Goal: Information Seeking & Learning: Learn about a topic

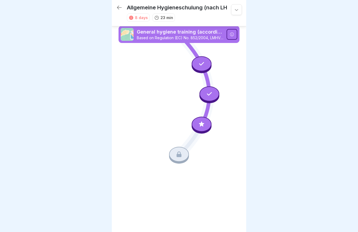
click at [199, 124] on icon at bounding box center [201, 124] width 7 height 7
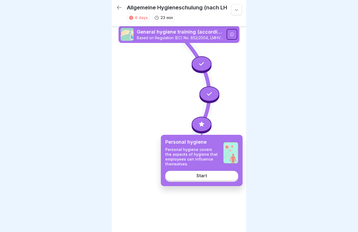
click at [210, 177] on link "Start" at bounding box center [201, 176] width 73 height 10
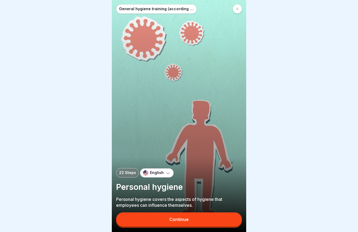
click at [195, 224] on button "Continue" at bounding box center [179, 219] width 126 height 14
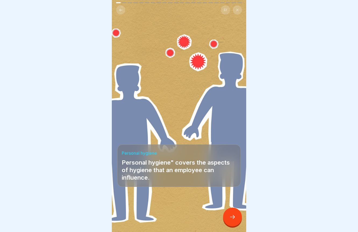
click at [233, 219] on icon at bounding box center [232, 217] width 6 height 6
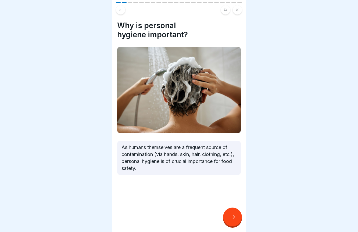
click at [233, 219] on icon at bounding box center [232, 217] width 6 height 6
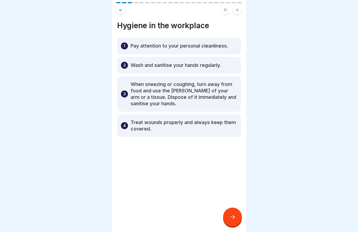
click at [233, 219] on icon at bounding box center [232, 217] width 6 height 6
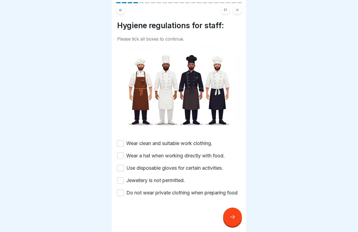
click at [123, 142] on button "Wear clean and suitable work clothing." at bounding box center [120, 143] width 6 height 6
click at [122, 155] on button "Wear a hat when working directly with food." at bounding box center [120, 155] width 6 height 6
click at [122, 167] on button "Use disposable gloves for certain activities." at bounding box center [120, 168] width 6 height 6
click at [122, 180] on button "Jewellery is not permitted." at bounding box center [120, 180] width 6 height 6
click at [122, 192] on button "Do not wear private clothing when preparing food" at bounding box center [120, 193] width 6 height 6
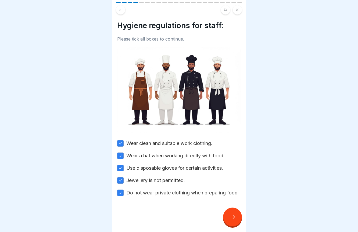
click at [233, 213] on div at bounding box center [232, 217] width 19 height 19
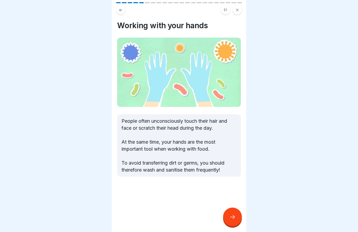
click at [233, 213] on div at bounding box center [232, 217] width 19 height 19
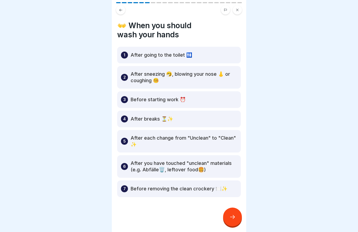
click at [232, 215] on icon at bounding box center [232, 217] width 6 height 6
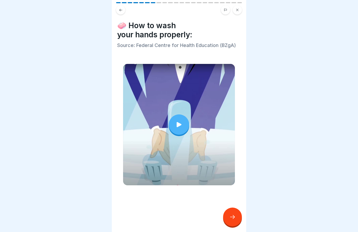
click at [178, 129] on div at bounding box center [179, 124] width 20 height 20
click at [232, 220] on icon at bounding box center [232, 217] width 6 height 6
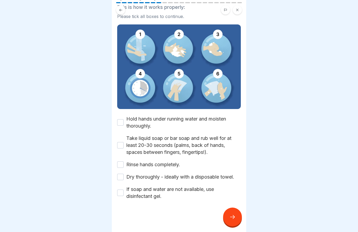
scroll to position [39, 0]
click at [122, 123] on button "Hold hands under running water and moisten thoroughly." at bounding box center [120, 122] width 6 height 6
click at [119, 145] on button "Take liquid soap or bar soap and rub well for at least 20-30 seconds (palms, ba…" at bounding box center [120, 145] width 6 height 6
click at [120, 164] on button "Rinse hands completely." at bounding box center [120, 164] width 6 height 6
click at [121, 177] on button "Dry thoroughly - ideally with a disposable towel." at bounding box center [120, 177] width 6 height 6
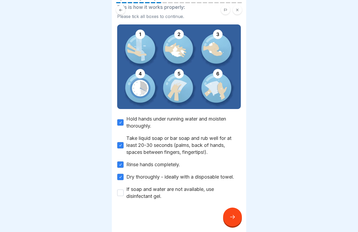
click at [121, 191] on button "If soap and water are not available, use disinfectant gel." at bounding box center [120, 193] width 6 height 6
click at [234, 218] on icon at bounding box center [232, 217] width 5 height 4
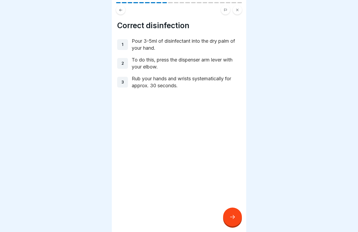
click at [234, 218] on icon at bounding box center [232, 217] width 5 height 4
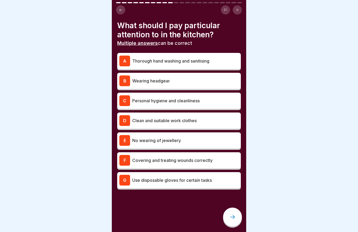
click at [184, 61] on p "Thorough hand washing and sanitising" at bounding box center [185, 61] width 106 height 6
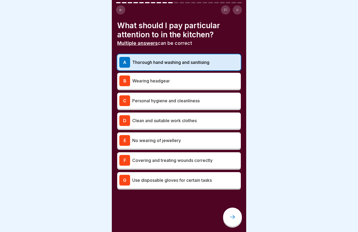
click at [180, 85] on div "B Wearing headgear" at bounding box center [178, 80] width 119 height 11
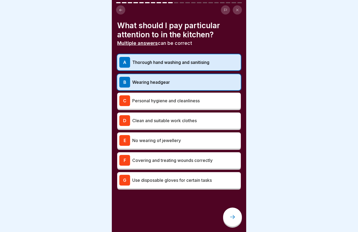
click at [180, 104] on div "C Personal hygiene and cleanliness" at bounding box center [178, 100] width 119 height 11
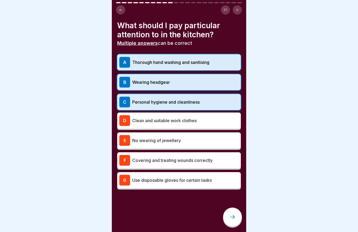
click at [184, 121] on p "Clean and suitable work clothes" at bounding box center [185, 120] width 106 height 6
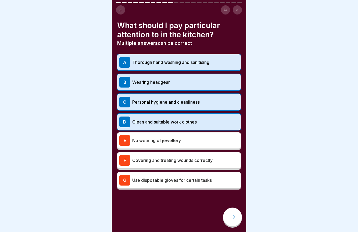
click at [186, 140] on p "No wearing of jewellery" at bounding box center [185, 140] width 106 height 6
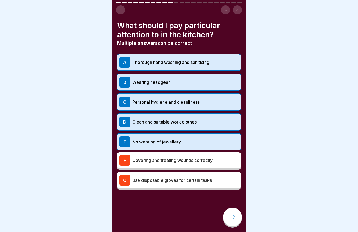
click at [167, 165] on div "F Covering and treating wounds correctly" at bounding box center [178, 160] width 119 height 11
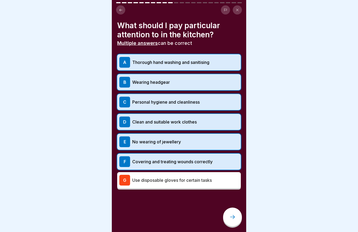
click at [181, 186] on div "G Use disposable gloves for certain tasks" at bounding box center [178, 180] width 123 height 16
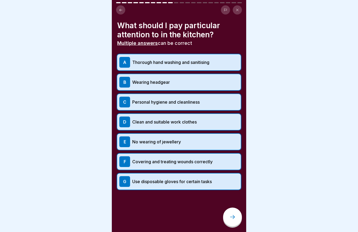
click at [230, 219] on icon at bounding box center [232, 217] width 6 height 6
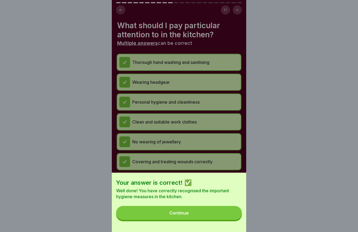
click at [230, 219] on button "Continue" at bounding box center [179, 213] width 126 height 14
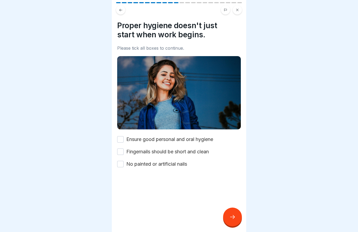
click at [144, 139] on label "Ensure good personal and oral hygiene" at bounding box center [169, 139] width 87 height 7
click at [123, 139] on button "Ensure good personal and oral hygiene" at bounding box center [120, 139] width 6 height 6
click at [126, 151] on label "Fingernails should be short and clean" at bounding box center [167, 151] width 82 height 7
click at [123, 151] on button "Fingernails should be short and clean" at bounding box center [120, 151] width 6 height 6
click at [135, 165] on label "No painted or artificial nails" at bounding box center [156, 164] width 61 height 7
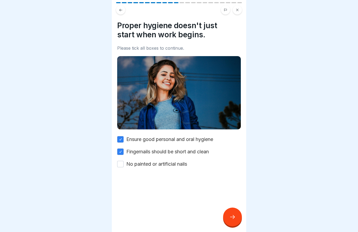
click at [123, 165] on button "No painted or artificial nails" at bounding box center [120, 164] width 6 height 6
click at [233, 220] on icon at bounding box center [232, 217] width 6 height 6
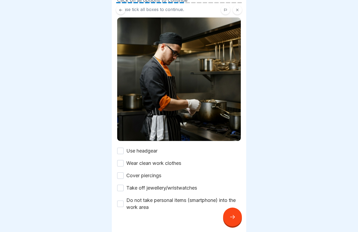
scroll to position [40, 0]
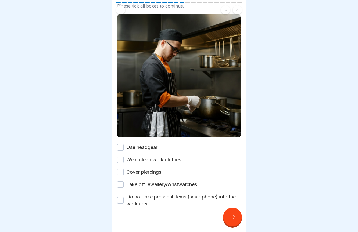
click at [154, 149] on label "Use headgear" at bounding box center [141, 147] width 31 height 7
click at [123, 149] on button "Use headgear" at bounding box center [120, 147] width 6 height 6
click at [157, 162] on label "Wear clean work clothes" at bounding box center [153, 159] width 55 height 7
click at [123, 162] on button "Wear clean work clothes" at bounding box center [120, 159] width 6 height 6
click at [155, 173] on label "Cover piercings" at bounding box center [143, 172] width 35 height 7
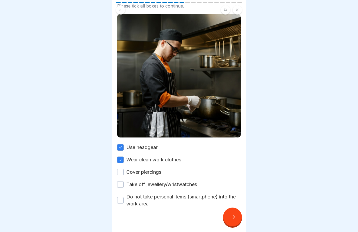
click at [123, 173] on button "Cover piercings" at bounding box center [120, 172] width 6 height 6
click at [155, 185] on label "Take off jewellery/wristwatches" at bounding box center [161, 184] width 71 height 7
click at [123, 185] on button "Take off jewellery/wristwatches" at bounding box center [120, 184] width 6 height 6
click at [141, 201] on label "Do not take personal items (smartphone) into the work area" at bounding box center [183, 200] width 114 height 14
click at [123, 201] on button "Do not take personal items (smartphone) into the work area" at bounding box center [120, 200] width 6 height 6
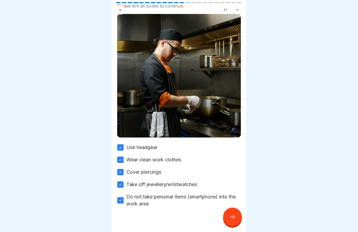
click at [231, 214] on icon at bounding box center [232, 217] width 6 height 6
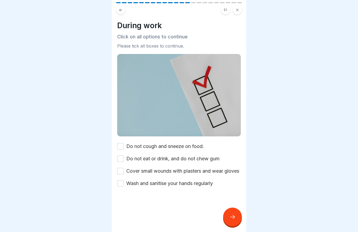
click at [175, 147] on label "Do not cough and sneeze on food." at bounding box center [165, 146] width 78 height 7
click at [123, 147] on button "Do not cough and sneeze on food." at bounding box center [120, 146] width 6 height 6
click at [175, 161] on label "Do not eat or drink, and do not chew gum" at bounding box center [172, 158] width 93 height 7
click at [123, 161] on button "Do not eat or drink, and do not chew gum" at bounding box center [120, 158] width 6 height 6
click at [174, 174] on label "Cover small wounds with plasters and wear gloves" at bounding box center [182, 171] width 113 height 7
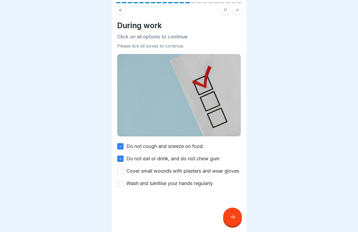
click at [123, 174] on button "Cover small wounds with plasters and wear gloves" at bounding box center [120, 171] width 6 height 6
click at [173, 187] on label "Wash and sanitise your hands regularly" at bounding box center [169, 183] width 86 height 7
click at [123, 187] on button "Wash and sanitise your hands regularly" at bounding box center [120, 183] width 6 height 6
click at [230, 216] on icon at bounding box center [232, 217] width 6 height 6
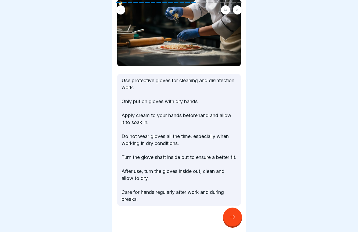
scroll to position [41, 0]
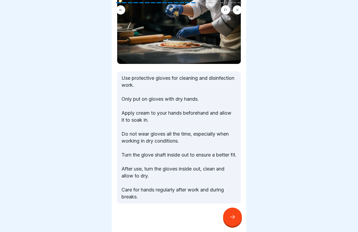
click at [233, 218] on icon at bounding box center [232, 217] width 6 height 6
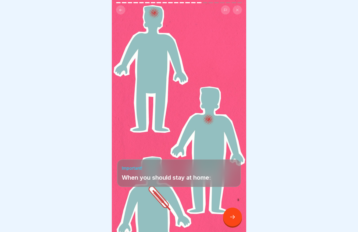
click at [232, 218] on icon at bounding box center [232, 217] width 6 height 6
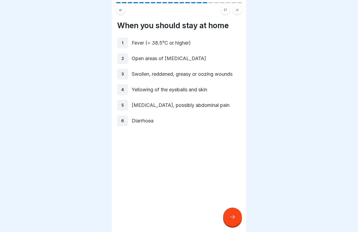
click at [232, 218] on icon at bounding box center [232, 217] width 6 height 6
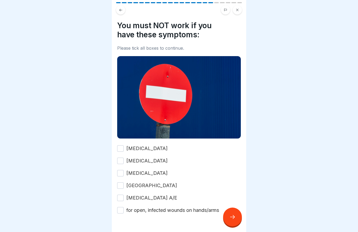
click at [144, 146] on label "Typhoid fever" at bounding box center [146, 148] width 41 height 7
click at [123, 146] on button "Typhoid fever" at bounding box center [120, 148] width 6 height 6
click at [141, 158] on label "Cholera" at bounding box center [146, 160] width 41 height 7
click at [123, 158] on button "Cholera" at bounding box center [120, 161] width 6 height 6
click at [145, 173] on label "Salmonellosis" at bounding box center [146, 173] width 41 height 7
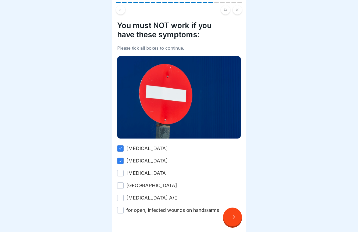
click at [123, 173] on button "Salmonellosis" at bounding box center [120, 173] width 6 height 6
click at [133, 186] on label "Ruhr" at bounding box center [151, 185] width 51 height 7
click at [123, 186] on button "Ruhr" at bounding box center [120, 185] width 6 height 6
click at [135, 196] on label "Hepatitis A/E" at bounding box center [151, 197] width 51 height 7
click at [123, 196] on button "Hepatitis A/E" at bounding box center [120, 198] width 6 height 6
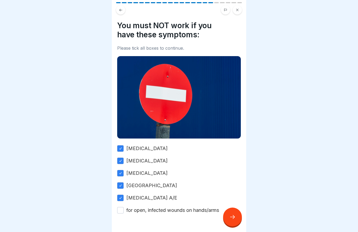
click at [136, 207] on label "for open, infected wounds on hands/arms" at bounding box center [172, 210] width 93 height 7
click at [123, 207] on button "for open, infected wounds on hands/arms" at bounding box center [120, 210] width 6 height 6
click at [236, 218] on div at bounding box center [232, 217] width 19 height 19
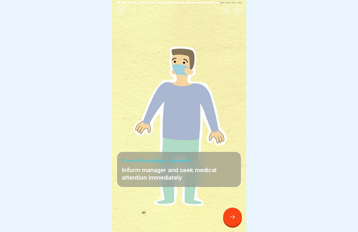
click at [237, 218] on div at bounding box center [232, 217] width 19 height 19
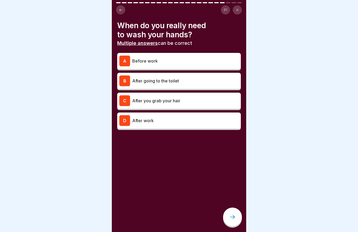
click at [194, 60] on p "Before work" at bounding box center [185, 61] width 106 height 6
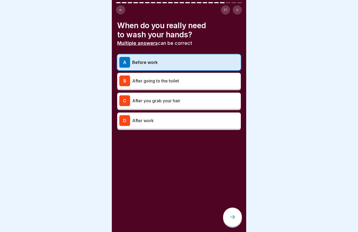
click at [198, 82] on p "After going to the toilet" at bounding box center [185, 81] width 106 height 6
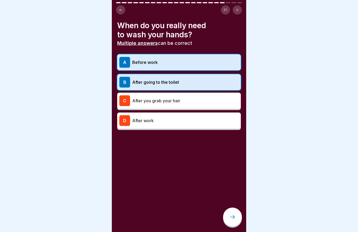
click at [202, 100] on p "After you grab your hair" at bounding box center [185, 100] width 106 height 6
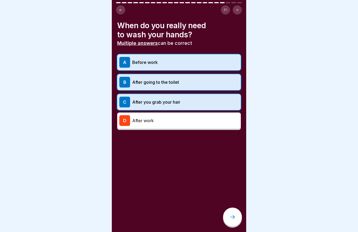
click at [204, 122] on p "After work" at bounding box center [185, 120] width 106 height 6
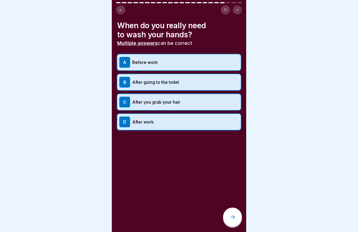
click at [235, 212] on div at bounding box center [232, 217] width 19 height 19
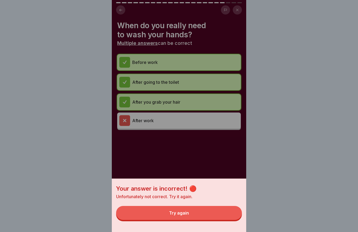
click at [227, 211] on button "Try again" at bounding box center [179, 213] width 126 height 14
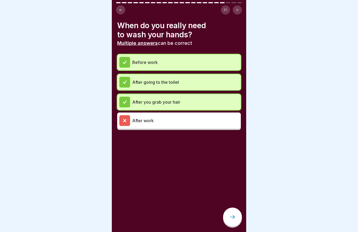
click at [234, 214] on div at bounding box center [232, 217] width 19 height 19
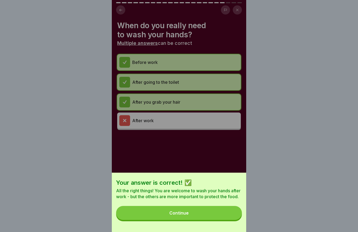
click at [227, 217] on button "Continue" at bounding box center [179, 213] width 126 height 14
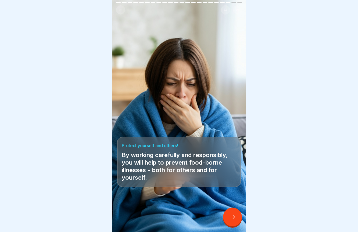
click at [232, 216] on icon at bounding box center [232, 217] width 6 height 6
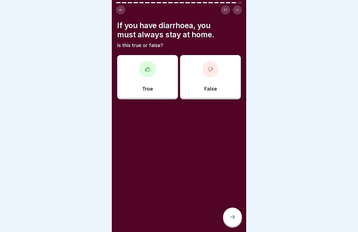
click at [147, 74] on div at bounding box center [147, 69] width 16 height 16
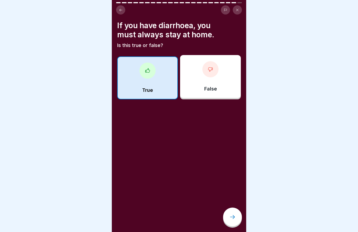
click at [239, 217] on div at bounding box center [232, 217] width 19 height 19
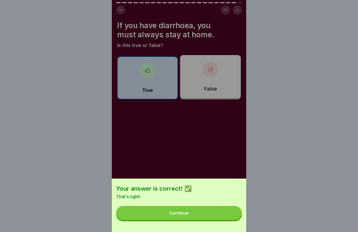
click at [223, 216] on button "Continue" at bounding box center [179, 213] width 126 height 14
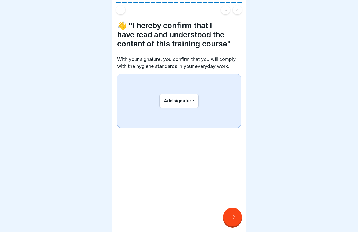
click at [184, 100] on button "Add signature" at bounding box center [178, 101] width 39 height 14
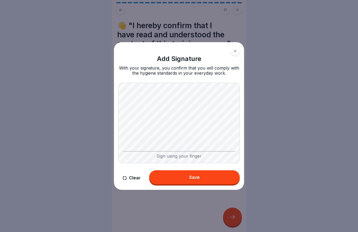
drag, startPoint x: 196, startPoint y: 177, endPoint x: 192, endPoint y: 174, distance: 5.2
click at [196, 177] on div "Save" at bounding box center [194, 177] width 10 height 5
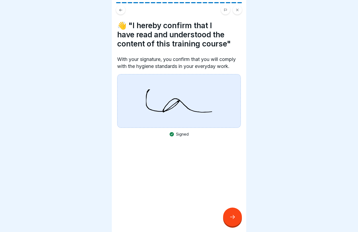
click at [234, 218] on icon at bounding box center [232, 217] width 6 height 6
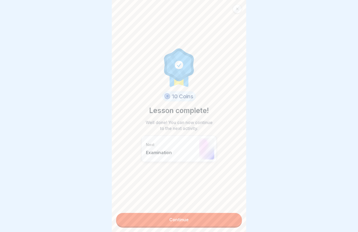
click at [223, 221] on link "Continue" at bounding box center [179, 219] width 126 height 13
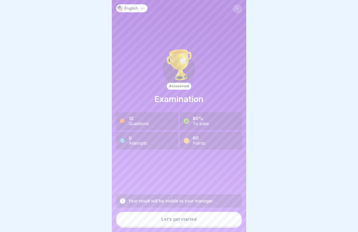
click at [223, 221] on button "Let’s get started" at bounding box center [179, 219] width 126 height 14
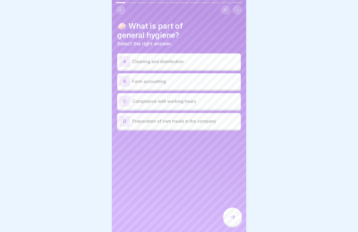
click at [168, 61] on p "Cleaning and disinfection" at bounding box center [185, 61] width 106 height 6
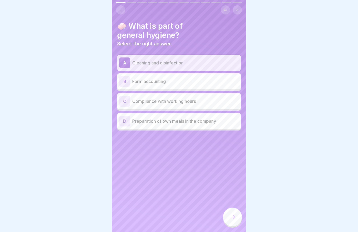
click at [228, 213] on div at bounding box center [232, 217] width 19 height 19
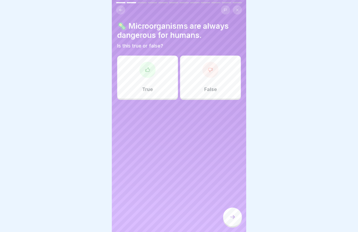
click at [199, 89] on div "False" at bounding box center [210, 77] width 61 height 43
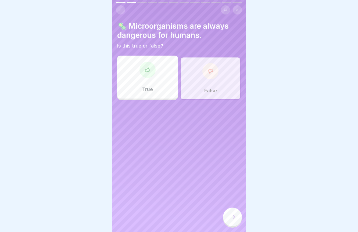
click at [230, 214] on icon at bounding box center [232, 217] width 6 height 6
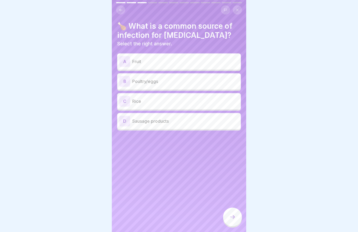
click at [188, 83] on p "Poultry/eggs" at bounding box center [185, 81] width 106 height 6
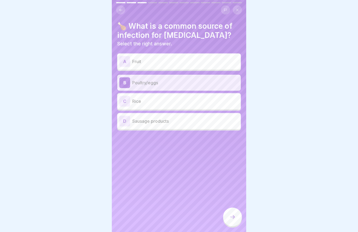
click at [232, 215] on icon at bounding box center [232, 217] width 6 height 6
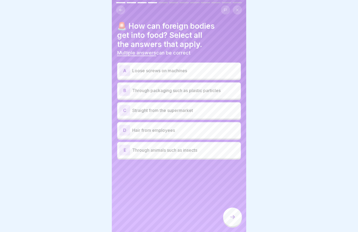
click at [188, 94] on div "B Through packaging such as plastic particles" at bounding box center [178, 90] width 119 height 11
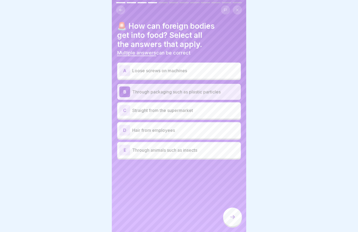
click at [185, 71] on p "Loose screws on machines" at bounding box center [185, 70] width 106 height 6
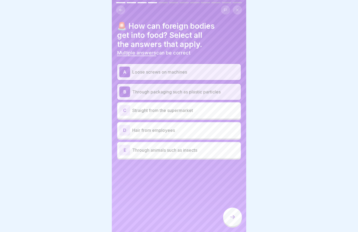
click at [182, 133] on div "D Hair from employees" at bounding box center [178, 130] width 119 height 11
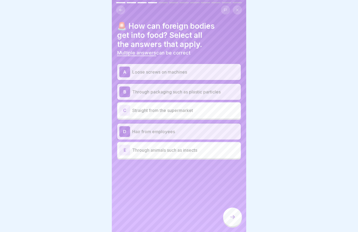
click at [189, 152] on p "Through animals such as insects" at bounding box center [185, 150] width 106 height 6
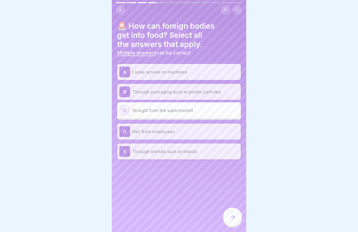
click at [232, 215] on icon at bounding box center [232, 217] width 6 height 6
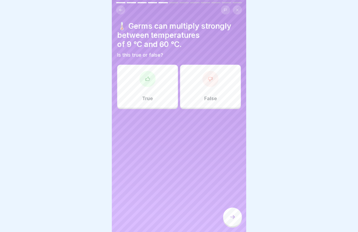
click at [147, 79] on icon at bounding box center [147, 78] width 5 height 5
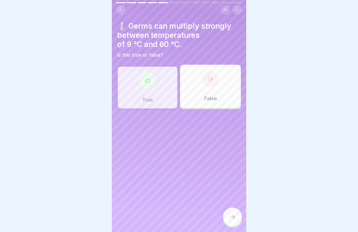
click at [230, 215] on icon at bounding box center [232, 217] width 6 height 6
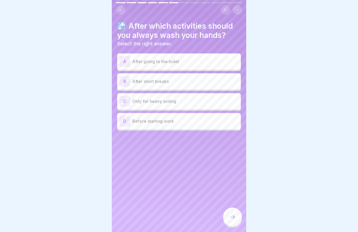
click at [173, 60] on p "After going to the toilet" at bounding box center [185, 61] width 106 height 6
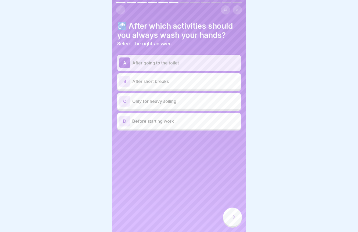
click at [149, 123] on p "Before starting work" at bounding box center [185, 121] width 106 height 6
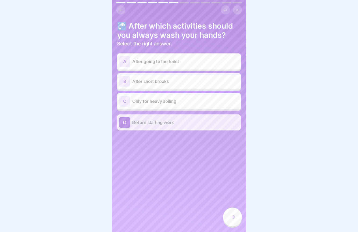
click at [137, 64] on p "After going to the toilet" at bounding box center [185, 61] width 106 height 6
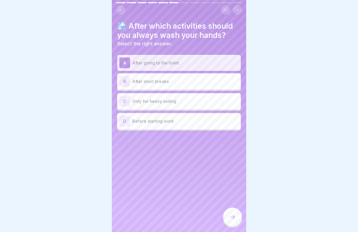
click at [234, 213] on div at bounding box center [232, 217] width 19 height 19
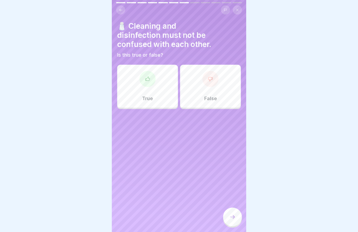
click at [136, 69] on div "True" at bounding box center [147, 86] width 61 height 43
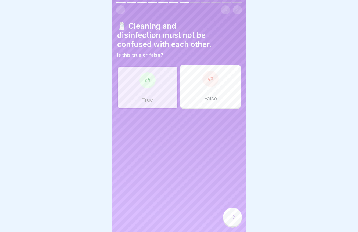
click at [231, 219] on icon at bounding box center [232, 217] width 6 height 6
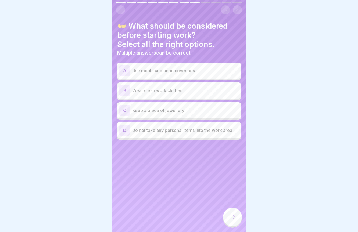
click at [187, 90] on p "Wear clean work clothes" at bounding box center [185, 90] width 106 height 6
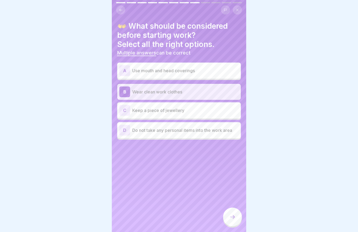
click at [194, 132] on p "Do not take any personal items into the work area" at bounding box center [185, 130] width 106 height 6
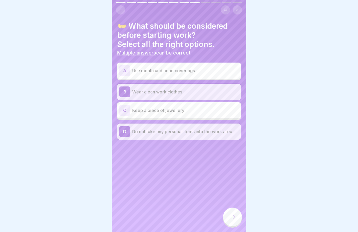
click at [231, 214] on div at bounding box center [232, 217] width 19 height 19
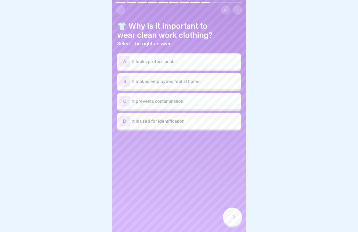
click at [172, 105] on div "C It prevents contamination." at bounding box center [178, 101] width 119 height 11
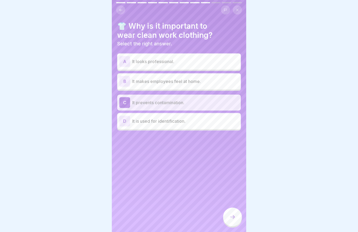
click at [230, 214] on div at bounding box center [232, 217] width 19 height 19
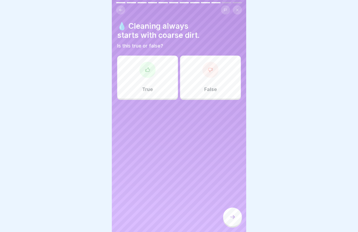
click at [209, 86] on div "False" at bounding box center [210, 77] width 61 height 43
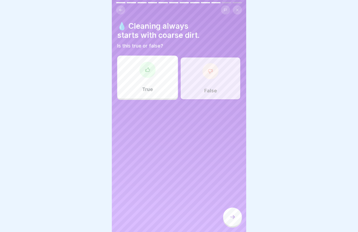
click at [236, 216] on div at bounding box center [232, 217] width 19 height 19
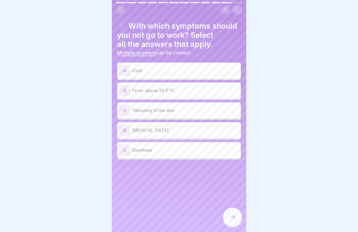
click at [174, 71] on p "Cold" at bounding box center [185, 70] width 106 height 6
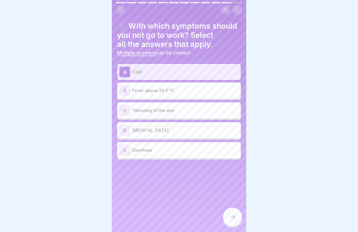
click at [175, 93] on p "Fever above 38.5 °C" at bounding box center [185, 90] width 106 height 6
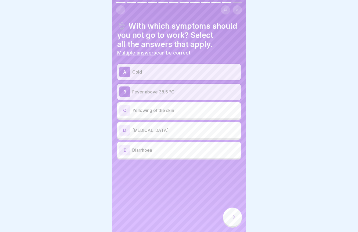
click at [177, 110] on p "Yellowing of the skin" at bounding box center [185, 110] width 106 height 6
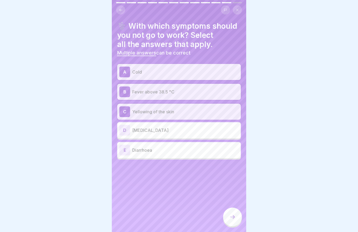
click at [175, 156] on div "E Diarrhoea" at bounding box center [178, 150] width 123 height 16
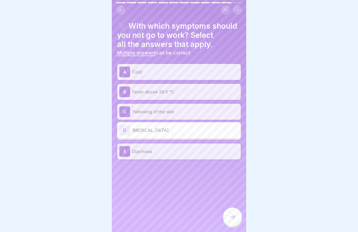
click at [226, 216] on div at bounding box center [232, 217] width 19 height 19
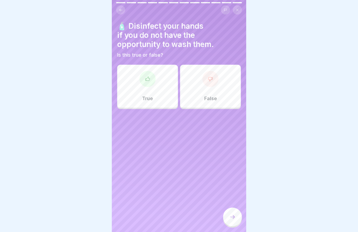
click at [146, 96] on p "True" at bounding box center [147, 99] width 11 height 6
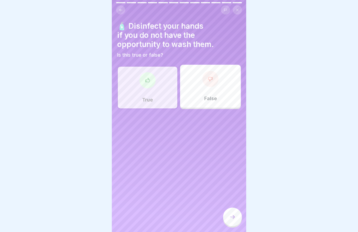
click at [228, 214] on div at bounding box center [232, 217] width 19 height 19
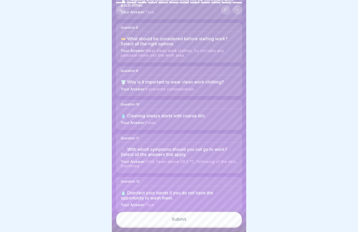
scroll to position [304, 0]
click at [189, 219] on button "Submit" at bounding box center [179, 219] width 126 height 14
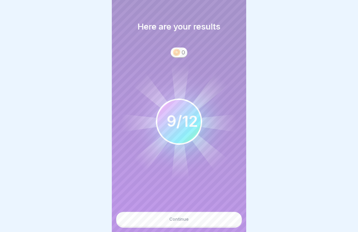
click at [196, 219] on button "Continue" at bounding box center [179, 219] width 126 height 14
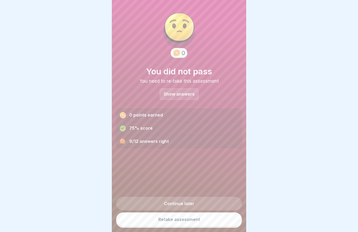
click at [193, 217] on link "Retake assessment" at bounding box center [179, 219] width 126 height 14
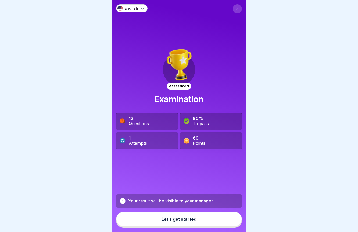
click at [191, 219] on div "Let’s get started" at bounding box center [178, 219] width 35 height 5
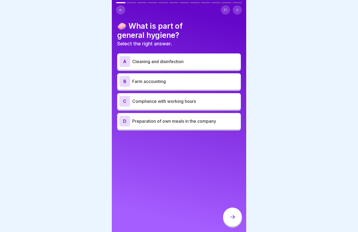
click at [165, 64] on p "Cleaning and disinfection" at bounding box center [185, 61] width 106 height 6
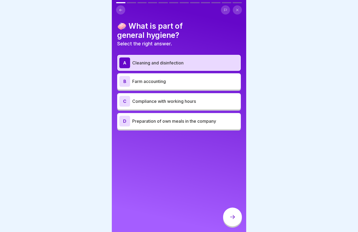
click at [234, 214] on div at bounding box center [232, 217] width 19 height 19
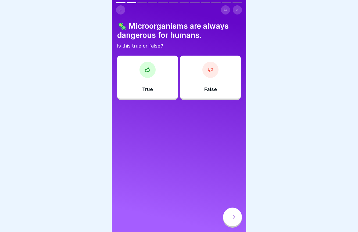
click at [200, 89] on div "False" at bounding box center [210, 77] width 61 height 43
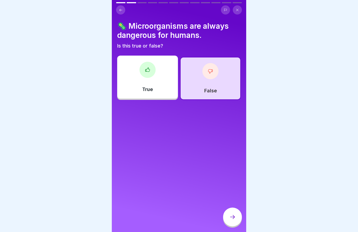
click at [235, 216] on icon at bounding box center [232, 217] width 6 height 6
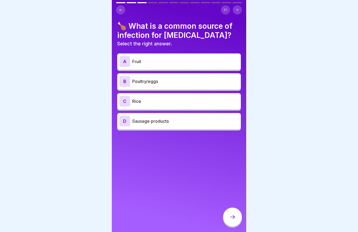
click at [182, 81] on p "Poultry/eggs" at bounding box center [185, 81] width 106 height 6
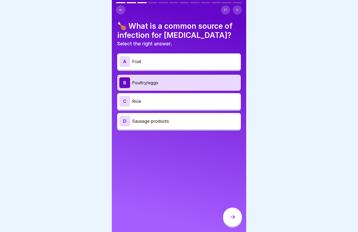
click at [228, 208] on div at bounding box center [232, 218] width 19 height 20
click at [231, 217] on icon at bounding box center [232, 217] width 6 height 6
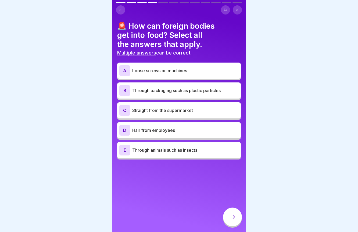
click at [187, 72] on p "Loose screws on machines" at bounding box center [185, 70] width 106 height 6
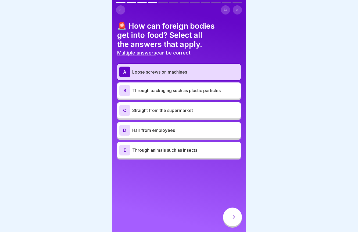
click at [194, 93] on div "B Through packaging such as plastic particles" at bounding box center [178, 90] width 119 height 11
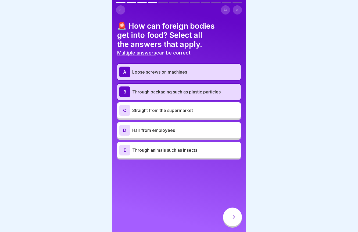
click at [198, 111] on p "Straight from the supermarket" at bounding box center [185, 110] width 106 height 6
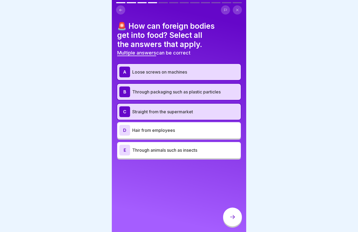
click at [198, 130] on p "Hair from employees" at bounding box center [185, 130] width 106 height 6
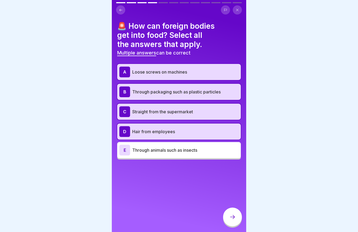
click at [198, 148] on p "Through animals such as insects" at bounding box center [185, 150] width 106 height 6
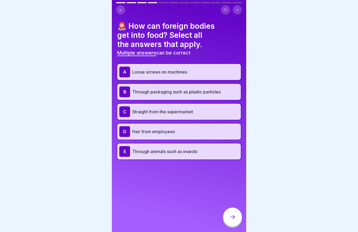
click at [235, 216] on icon at bounding box center [232, 217] width 6 height 6
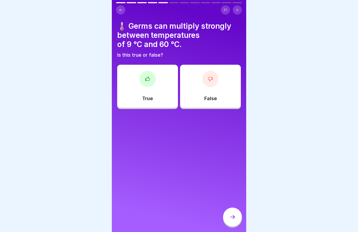
click at [157, 88] on div "True" at bounding box center [147, 86] width 61 height 43
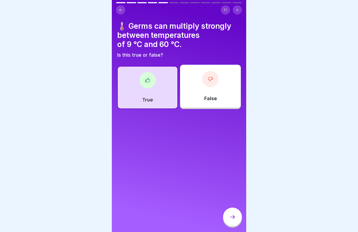
click at [232, 214] on icon at bounding box center [232, 217] width 6 height 6
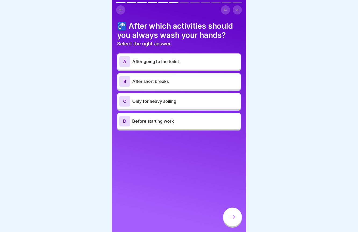
click at [183, 61] on p "After going to the toilet" at bounding box center [185, 61] width 106 height 6
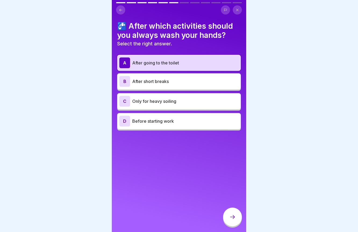
click at [230, 214] on div at bounding box center [232, 217] width 19 height 19
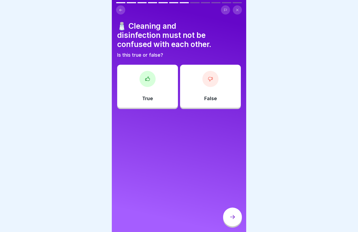
click at [139, 67] on div "True" at bounding box center [147, 86] width 61 height 43
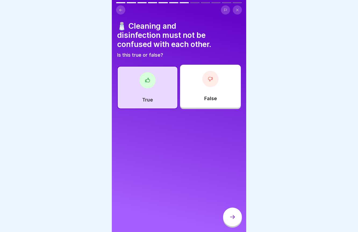
click at [231, 217] on icon at bounding box center [232, 217] width 6 height 6
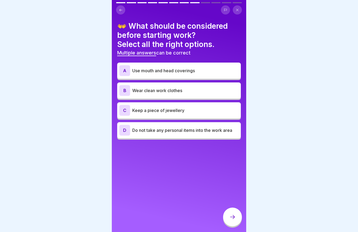
click at [174, 68] on p "Use mouth and head coverings" at bounding box center [185, 70] width 106 height 6
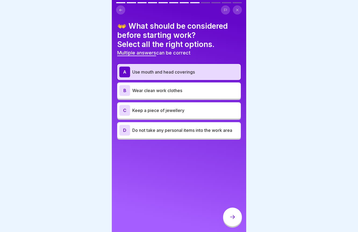
click at [176, 92] on p "Wear clean work clothes" at bounding box center [185, 90] width 106 height 6
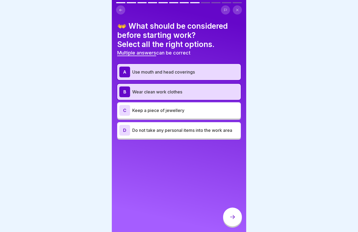
click at [184, 132] on p "Do not take any personal items into the work area" at bounding box center [185, 130] width 106 height 6
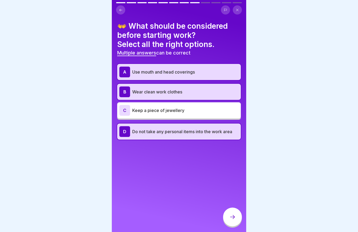
click at [231, 218] on icon at bounding box center [232, 217] width 6 height 6
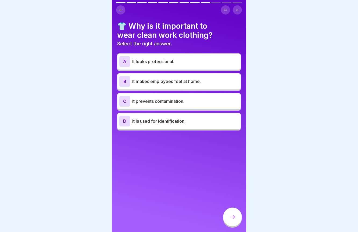
click at [182, 99] on p "It prevents contamination." at bounding box center [185, 101] width 106 height 6
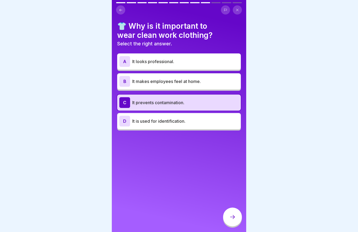
click at [232, 214] on div at bounding box center [232, 217] width 19 height 19
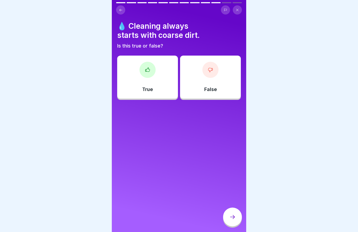
click at [210, 94] on div "False" at bounding box center [210, 77] width 61 height 43
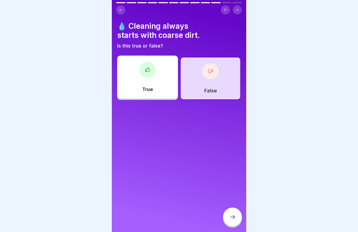
click at [234, 217] on icon at bounding box center [232, 217] width 6 height 6
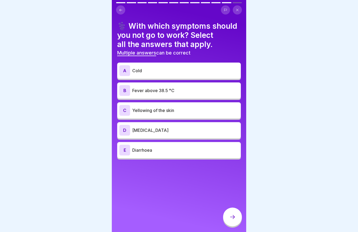
click at [192, 70] on p "Cold" at bounding box center [185, 70] width 106 height 6
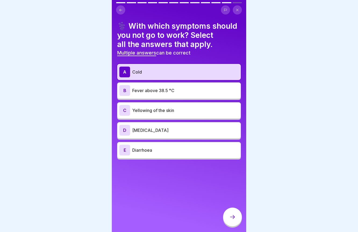
click at [194, 89] on p "Fever above 38.5 °C" at bounding box center [185, 90] width 106 height 6
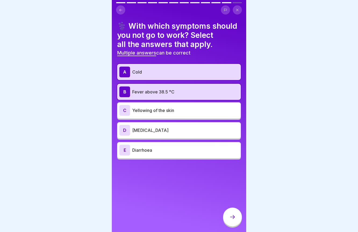
click at [196, 112] on p "Yellowing of the skin" at bounding box center [185, 110] width 106 height 6
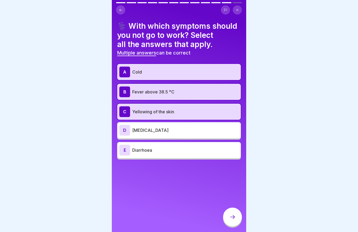
click at [199, 149] on p "Diarrhoea" at bounding box center [185, 150] width 106 height 6
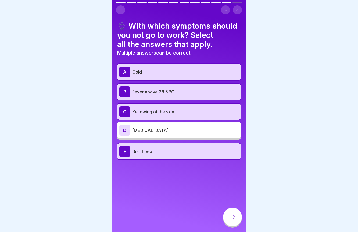
click at [234, 217] on icon at bounding box center [232, 217] width 5 height 4
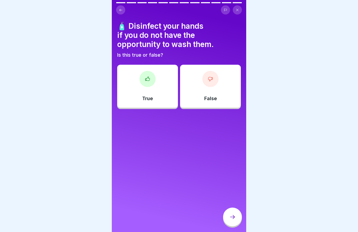
click at [148, 90] on div "True" at bounding box center [147, 86] width 61 height 43
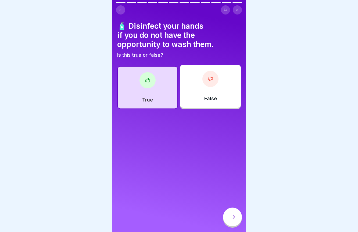
click at [231, 214] on div at bounding box center [232, 217] width 19 height 19
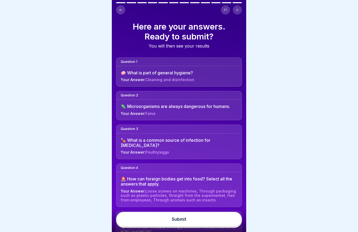
click at [202, 219] on button "Submit" at bounding box center [179, 219] width 126 height 14
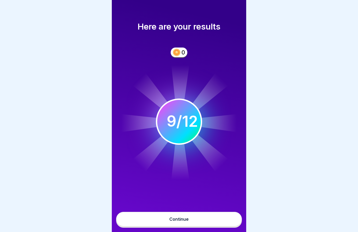
click at [203, 218] on button "Continue" at bounding box center [179, 219] width 126 height 14
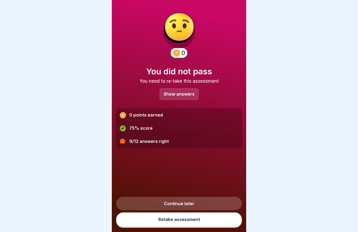
click at [183, 97] on div "Show answers" at bounding box center [178, 94] width 39 height 12
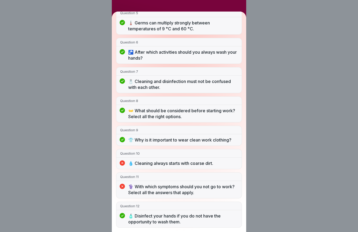
scroll to position [174, 0]
click at [187, 190] on p "⚕️ With which symptoms should you not go to work? Select all the answers that a…" at bounding box center [183, 190] width 110 height 12
click at [270, 170] on div "You did not pass 9/12 answers right Question 1 🧼 What is part of general hygien…" at bounding box center [179, 116] width 358 height 232
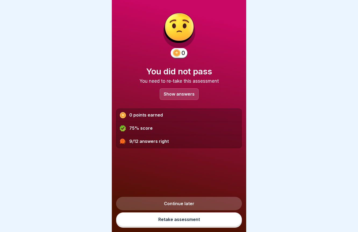
click at [199, 223] on link "Retake assessment" at bounding box center [179, 219] width 126 height 14
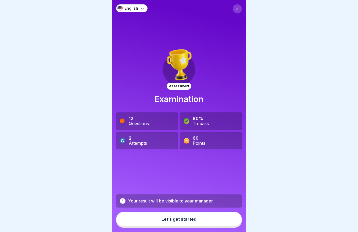
click at [199, 223] on button "Let’s get started" at bounding box center [179, 219] width 126 height 14
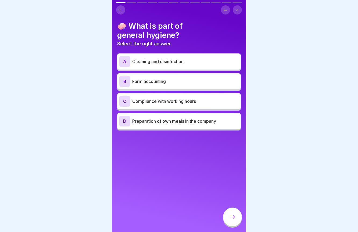
click at [167, 66] on div "A Cleaning and disinfection" at bounding box center [178, 61] width 119 height 11
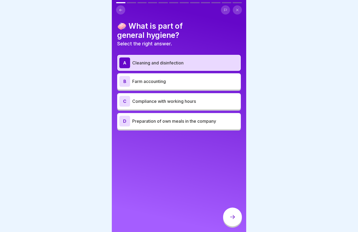
click at [227, 214] on div at bounding box center [232, 217] width 19 height 19
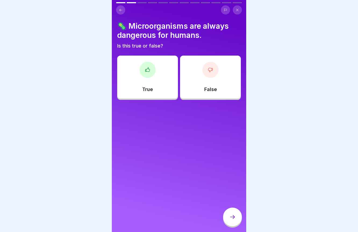
click at [203, 87] on div "False" at bounding box center [210, 77] width 61 height 43
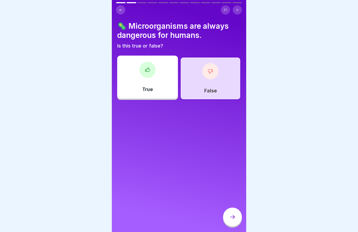
click at [233, 220] on icon at bounding box center [232, 217] width 6 height 6
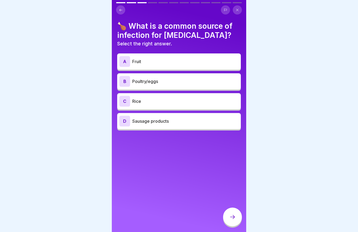
click at [176, 79] on p "Poultry/eggs" at bounding box center [185, 81] width 106 height 6
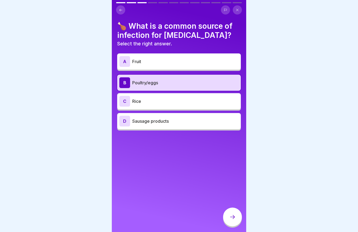
click at [234, 212] on div at bounding box center [232, 217] width 19 height 19
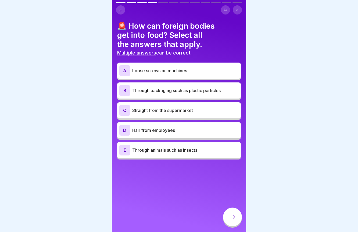
click at [204, 131] on p "Hair from employees" at bounding box center [185, 130] width 106 height 6
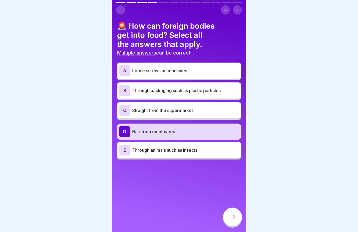
click at [186, 68] on p "Loose screws on machines" at bounding box center [185, 70] width 106 height 6
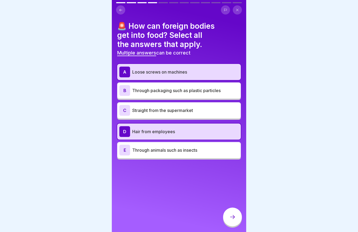
click at [205, 149] on p "Through animals such as insects" at bounding box center [185, 150] width 106 height 6
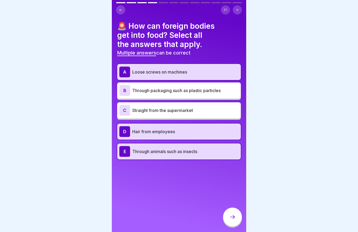
click at [233, 212] on div at bounding box center [232, 217] width 19 height 19
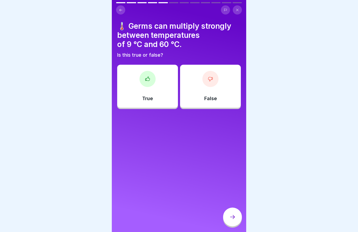
click at [163, 104] on div "True" at bounding box center [147, 86] width 61 height 43
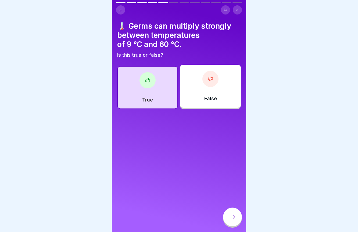
click at [231, 213] on div at bounding box center [232, 217] width 19 height 19
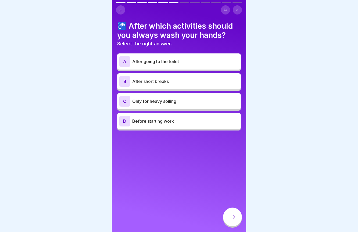
click at [188, 59] on p "After going to the toilet" at bounding box center [185, 61] width 106 height 6
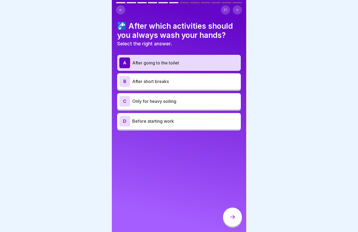
click at [230, 212] on div at bounding box center [232, 217] width 19 height 19
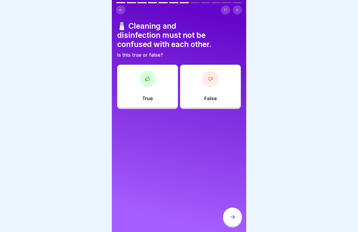
click at [153, 79] on div "True" at bounding box center [147, 86] width 61 height 43
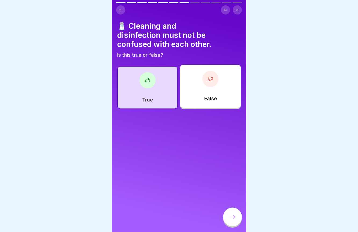
click at [230, 212] on div at bounding box center [232, 217] width 19 height 19
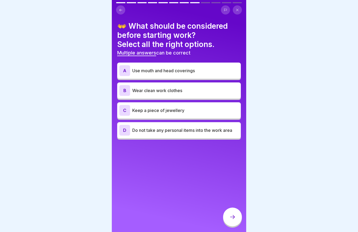
click at [185, 70] on p "Use mouth and head coverings" at bounding box center [185, 70] width 106 height 6
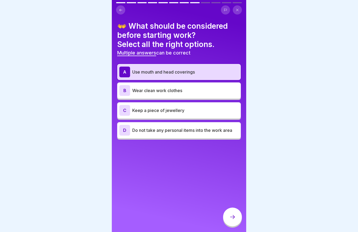
click at [186, 96] on div "B Wear clean work clothes" at bounding box center [178, 90] width 123 height 16
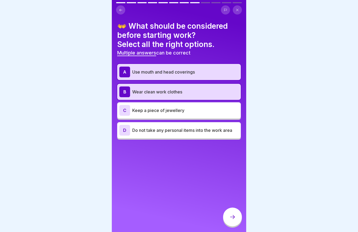
click at [186, 110] on p "Keep a piece of jewellery" at bounding box center [185, 110] width 106 height 6
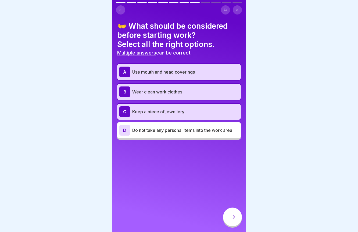
click at [186, 110] on p "Keep a piece of jewellery" at bounding box center [185, 111] width 106 height 6
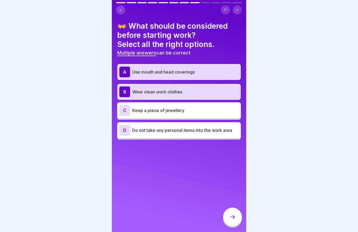
click at [186, 129] on p "Do not take any personal items into the work area" at bounding box center [185, 130] width 106 height 6
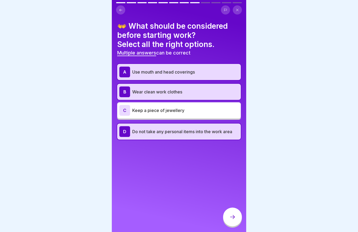
click at [179, 74] on p "Use mouth and head coverings" at bounding box center [185, 72] width 106 height 6
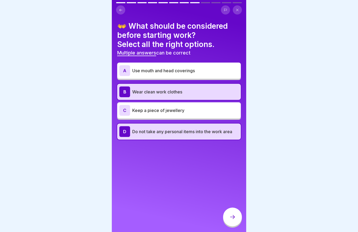
click at [231, 216] on icon at bounding box center [232, 217] width 6 height 6
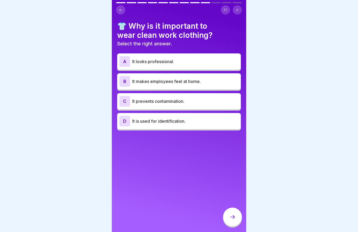
click at [188, 85] on div "B It makes employees feel at home." at bounding box center [178, 81] width 119 height 11
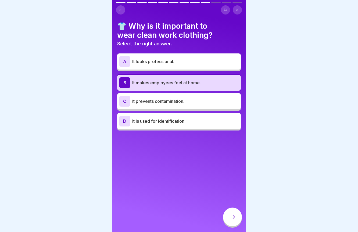
click at [186, 83] on p "It makes employees feel at home." at bounding box center [185, 82] width 106 height 6
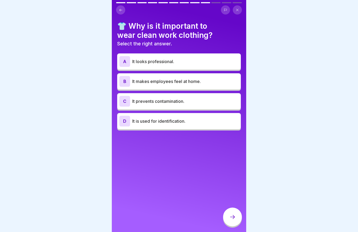
click at [186, 100] on p "It prevents contamination." at bounding box center [185, 101] width 106 height 6
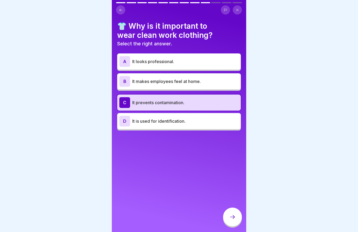
click at [234, 215] on icon at bounding box center [232, 217] width 6 height 6
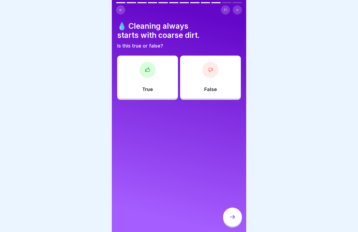
click at [200, 84] on div "False" at bounding box center [210, 77] width 61 height 43
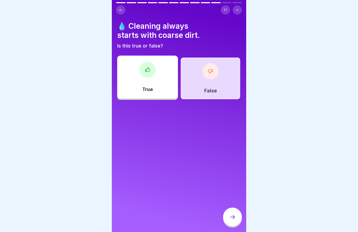
click at [200, 84] on div "False" at bounding box center [210, 78] width 61 height 43
click at [152, 82] on div "True" at bounding box center [147, 77] width 61 height 43
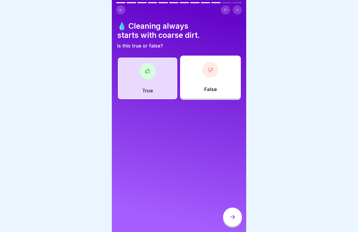
click at [232, 221] on div at bounding box center [232, 217] width 19 height 19
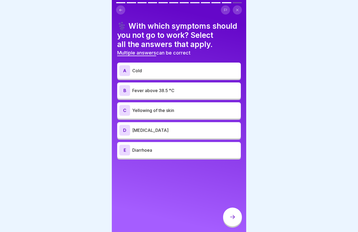
click at [183, 78] on div "A Cold" at bounding box center [178, 71] width 123 height 16
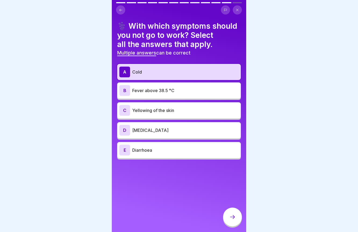
click at [183, 94] on div "B Fever above 38.5 °C" at bounding box center [178, 90] width 119 height 11
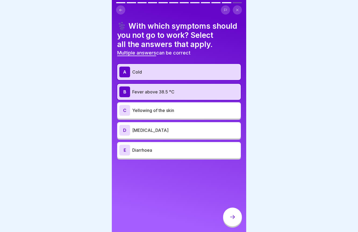
click at [183, 106] on div "C Yellowing of the skin" at bounding box center [178, 110] width 119 height 11
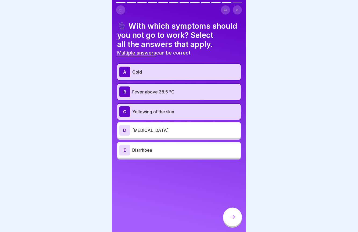
click at [183, 147] on p "Diarrhoea" at bounding box center [185, 150] width 106 height 6
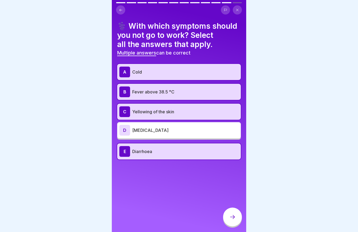
click at [231, 216] on icon at bounding box center [232, 217] width 6 height 6
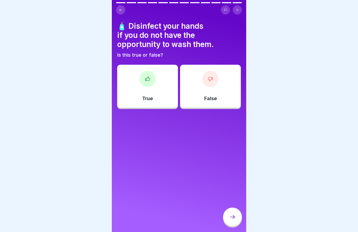
click at [143, 74] on div at bounding box center [147, 79] width 16 height 16
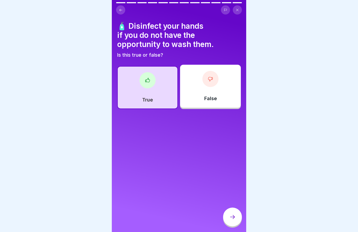
click at [230, 213] on div at bounding box center [232, 217] width 19 height 19
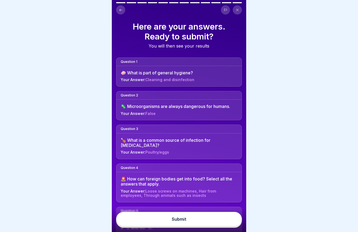
click at [208, 222] on button "Submit" at bounding box center [179, 219] width 126 height 14
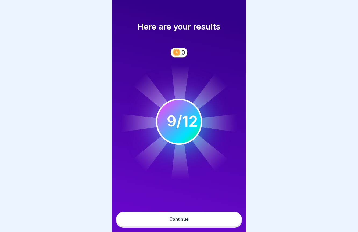
click at [210, 220] on button "Continue" at bounding box center [179, 219] width 126 height 14
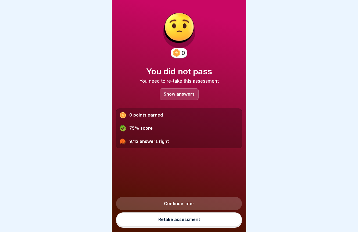
click at [179, 96] on p "Show answers" at bounding box center [178, 94] width 31 height 5
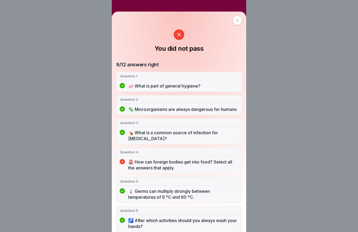
click at [260, 177] on div "You did not pass 9/12 answers right Question 1 🧼 What is part of general hygien…" at bounding box center [179, 116] width 358 height 232
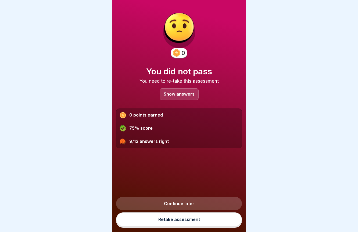
click at [216, 224] on link "Retake assessment" at bounding box center [179, 219] width 126 height 14
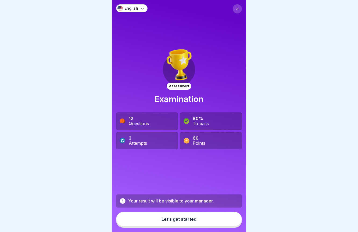
click at [207, 222] on button "Let’s get started" at bounding box center [179, 219] width 126 height 14
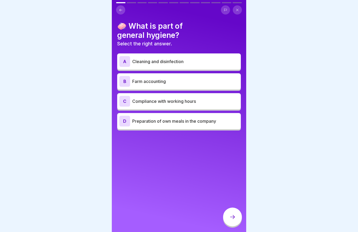
click at [165, 59] on p "Cleaning and disinfection" at bounding box center [185, 61] width 106 height 6
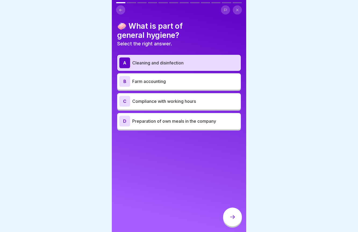
click at [234, 215] on icon at bounding box center [232, 217] width 6 height 6
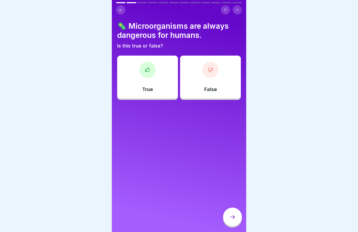
click at [195, 89] on div "False" at bounding box center [210, 77] width 61 height 43
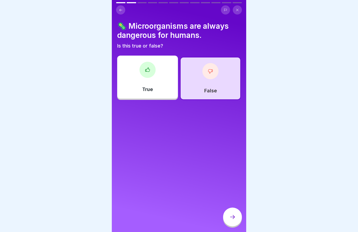
click at [231, 226] on div at bounding box center [232, 217] width 19 height 19
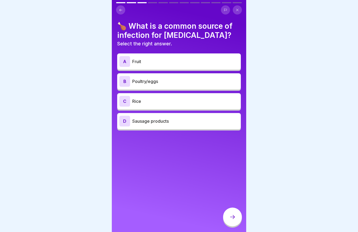
click at [166, 73] on div "A Fruit B Poultry/eggs C Rice D Sausage products" at bounding box center [178, 93] width 123 height 76
click at [165, 78] on p "Poultry/eggs" at bounding box center [185, 81] width 106 height 6
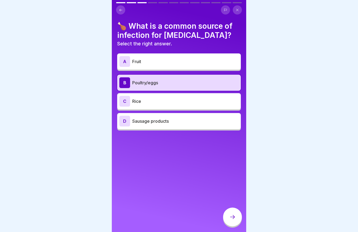
click at [236, 222] on div at bounding box center [232, 217] width 19 height 19
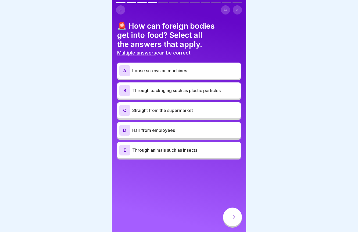
click at [184, 135] on div "D Hair from employees" at bounding box center [178, 130] width 123 height 16
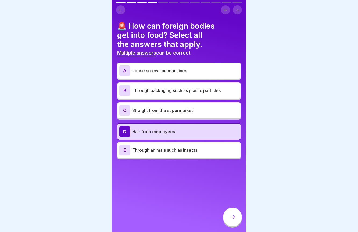
click at [189, 156] on div "E Through animals such as insects" at bounding box center [178, 150] width 123 height 16
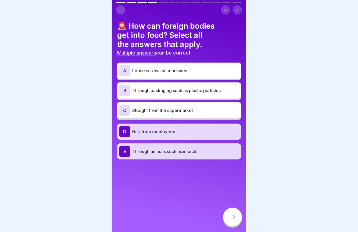
click at [173, 109] on p "Straight from the supermarket" at bounding box center [185, 110] width 106 height 6
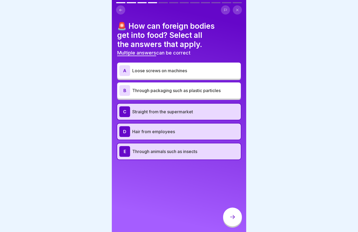
click at [159, 70] on p "Loose screws on machines" at bounding box center [185, 70] width 106 height 6
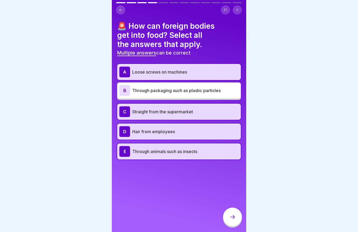
click at [183, 90] on p "Through packaging such as plastic particles" at bounding box center [185, 90] width 106 height 6
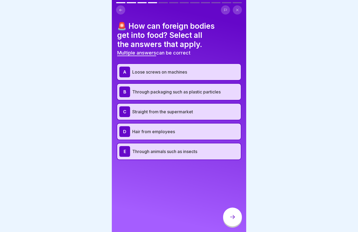
click at [230, 215] on icon at bounding box center [232, 217] width 6 height 6
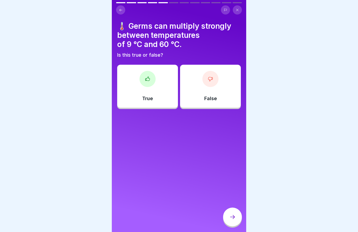
click at [148, 96] on p "True" at bounding box center [147, 99] width 11 height 6
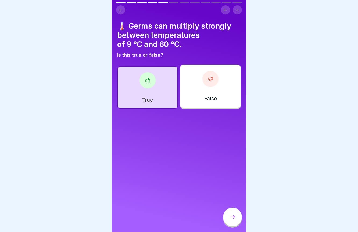
click at [235, 220] on div at bounding box center [232, 217] width 19 height 19
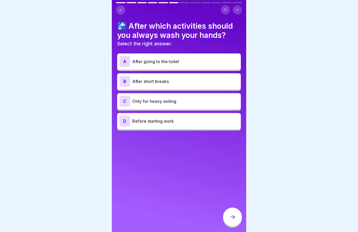
click at [192, 64] on div "A After going to the toilet" at bounding box center [178, 61] width 119 height 11
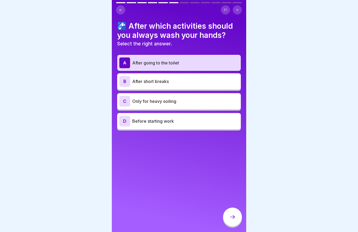
click at [232, 218] on icon at bounding box center [232, 217] width 6 height 6
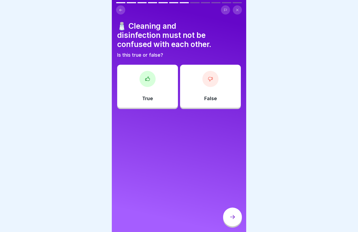
click at [136, 69] on div "True" at bounding box center [147, 86] width 61 height 43
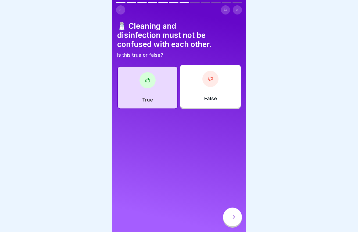
click at [228, 217] on div at bounding box center [232, 217] width 19 height 19
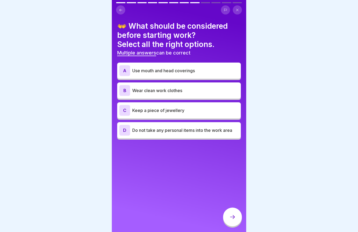
click at [182, 95] on div "B Wear clean work clothes" at bounding box center [178, 90] width 119 height 11
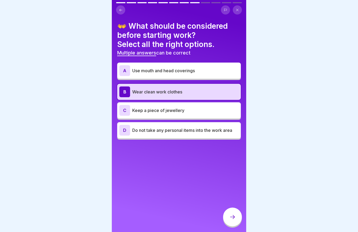
click at [188, 132] on p "Do not take any personal items into the work area" at bounding box center [185, 130] width 106 height 6
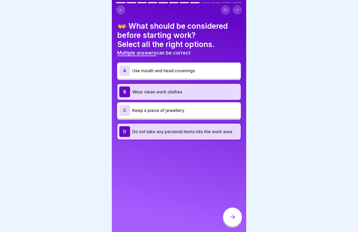
click at [177, 65] on div "A Use mouth and head coverings" at bounding box center [178, 70] width 119 height 11
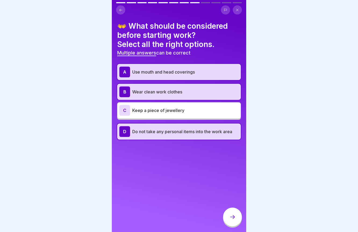
click at [234, 209] on div at bounding box center [232, 217] width 19 height 19
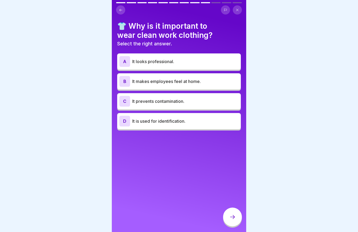
click at [188, 83] on p "It makes employees feel at home." at bounding box center [185, 81] width 106 height 6
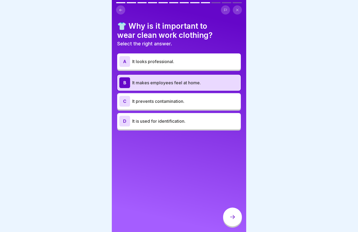
click at [188, 83] on p "It makes employees feel at home." at bounding box center [185, 82] width 106 height 6
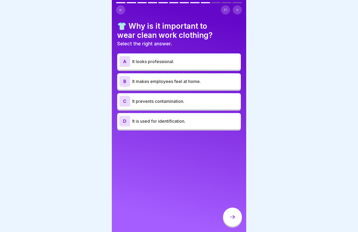
click at [186, 95] on div "C It prevents contamination." at bounding box center [178, 101] width 123 height 16
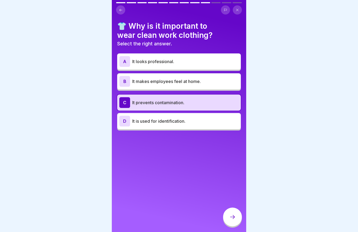
click at [235, 222] on div at bounding box center [232, 217] width 19 height 19
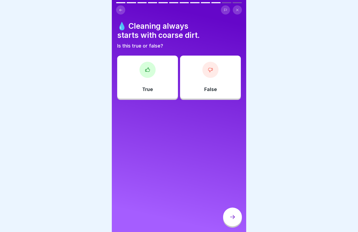
click at [154, 73] on div at bounding box center [147, 70] width 16 height 16
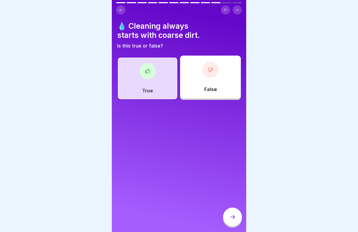
click at [235, 219] on icon at bounding box center [232, 217] width 6 height 6
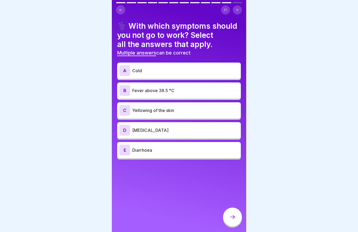
click at [187, 89] on p "Fever above 38.5 °C" at bounding box center [185, 90] width 106 height 6
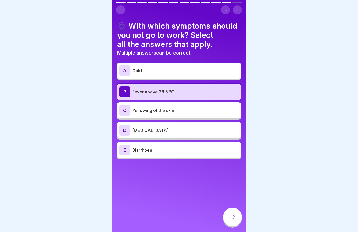
click at [187, 111] on p "Yellowing of the skin" at bounding box center [185, 110] width 106 height 6
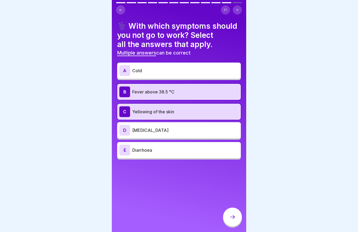
click at [195, 155] on div "E Diarrhoea" at bounding box center [178, 150] width 123 height 16
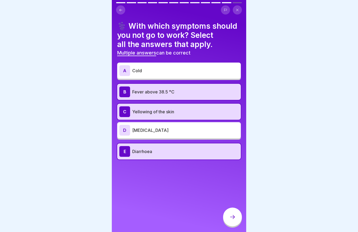
click at [179, 133] on p "[MEDICAL_DATA]" at bounding box center [185, 130] width 106 height 6
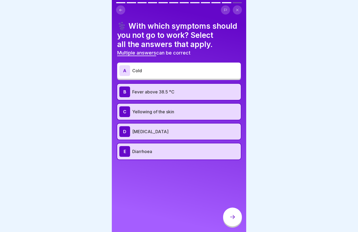
click at [158, 74] on div "A Cold" at bounding box center [178, 70] width 119 height 11
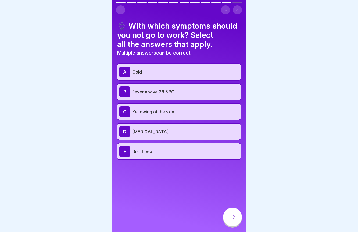
click at [234, 217] on icon at bounding box center [232, 217] width 5 height 4
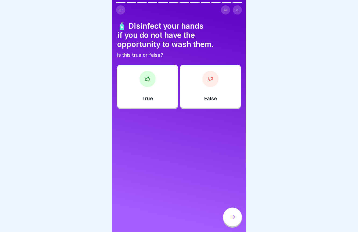
click at [156, 81] on div "True" at bounding box center [147, 86] width 61 height 43
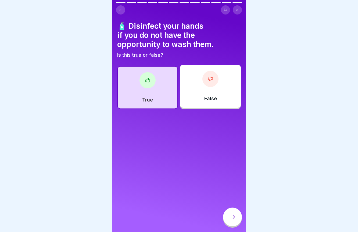
click at [232, 217] on icon at bounding box center [232, 217] width 6 height 6
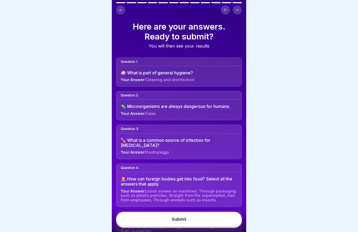
click at [225, 221] on button "Submit" at bounding box center [179, 219] width 126 height 14
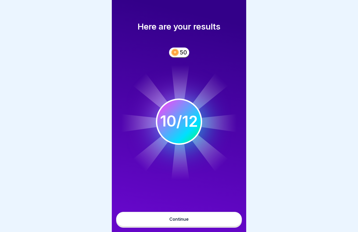
click at [218, 220] on button "Continue" at bounding box center [179, 219] width 126 height 14
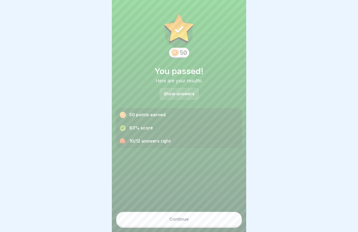
click at [212, 219] on button "Continue" at bounding box center [179, 219] width 126 height 14
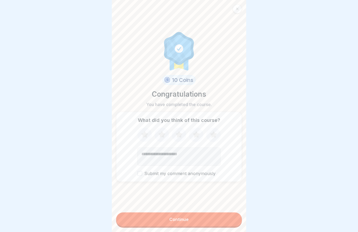
click at [208, 220] on button "Continue" at bounding box center [179, 219] width 126 height 14
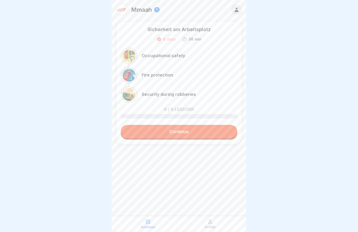
click at [180, 133] on link "Continue" at bounding box center [179, 131] width 117 height 13
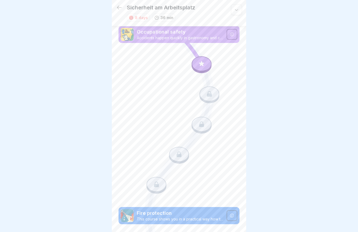
click at [200, 67] on icon at bounding box center [201, 63] width 7 height 7
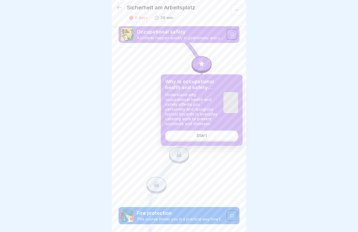
click at [215, 134] on link "Start" at bounding box center [201, 135] width 73 height 10
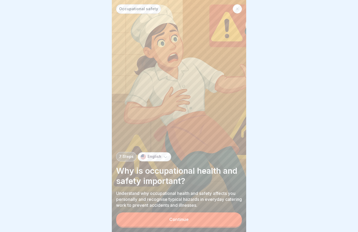
click at [195, 217] on button "Continue" at bounding box center [179, 219] width 126 height 14
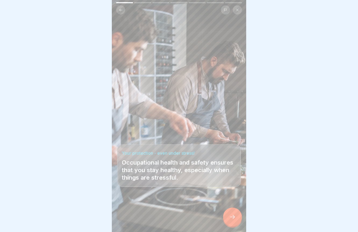
click at [233, 219] on icon at bounding box center [232, 217] width 6 height 6
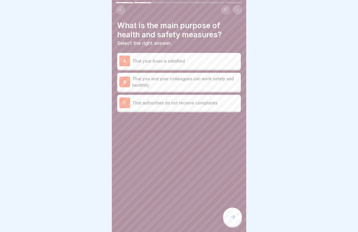
click at [202, 88] on div "B That you and your colleagues can work safely and healthily" at bounding box center [178, 82] width 123 height 18
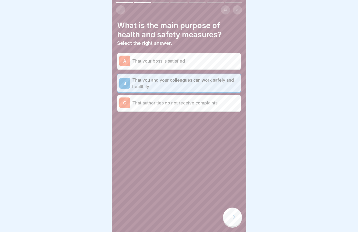
click at [237, 219] on div at bounding box center [232, 217] width 19 height 19
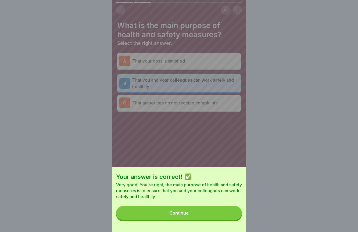
click at [218, 215] on button "Continue" at bounding box center [179, 213] width 126 height 14
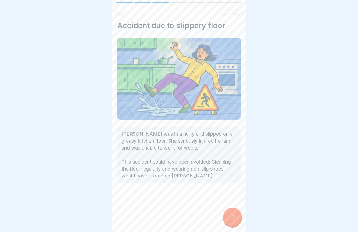
click at [234, 216] on icon at bounding box center [232, 217] width 6 height 6
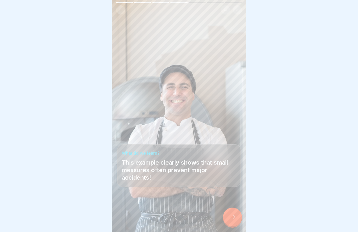
click at [235, 219] on icon at bounding box center [232, 217] width 6 height 6
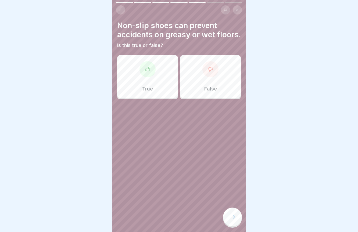
click at [150, 92] on div "True" at bounding box center [147, 76] width 61 height 43
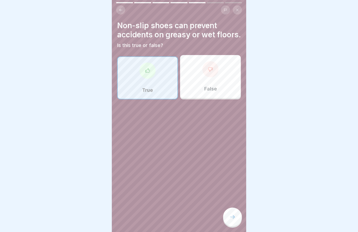
click at [233, 215] on icon at bounding box center [232, 217] width 6 height 6
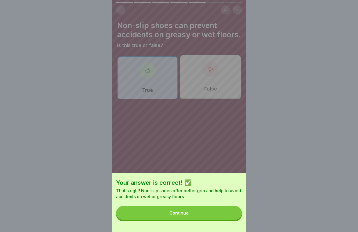
click at [224, 216] on button "Continue" at bounding box center [179, 213] width 126 height 14
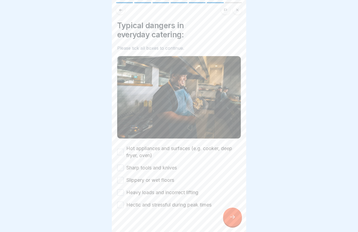
click at [124, 151] on div "Hot appliances and surfaces (e.g. cooker, deep fryer, oven)" at bounding box center [178, 152] width 123 height 14
click at [120, 151] on button "Hot appliances and surfaces (e.g. cooker, deep fryer, oven)" at bounding box center [120, 152] width 6 height 6
click at [121, 166] on button "Sharp tools and knives" at bounding box center [120, 168] width 6 height 6
click at [123, 181] on div "Slippery or wet floors" at bounding box center [145, 180] width 57 height 7
click at [121, 180] on button "Slippery or wet floors" at bounding box center [120, 180] width 6 height 6
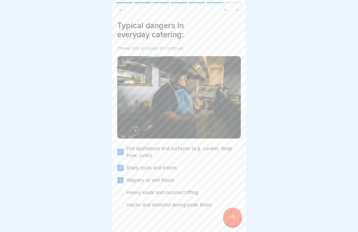
click at [122, 190] on button "Heavy loads and incorrect lifting" at bounding box center [120, 192] width 6 height 6
click at [121, 203] on button "Hectic and stressful during peak times" at bounding box center [120, 205] width 6 height 6
click at [231, 222] on div at bounding box center [232, 217] width 19 height 19
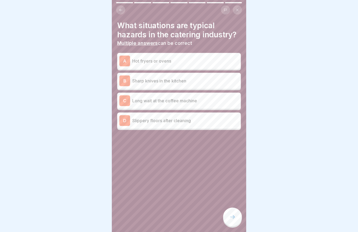
click at [159, 64] on div "A Hot fryers or ovens" at bounding box center [178, 61] width 119 height 11
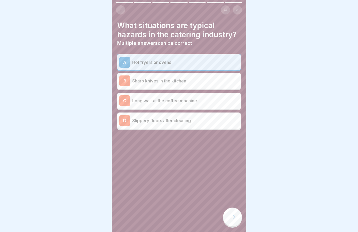
click at [158, 77] on div "B Sharp knives in the kitchen" at bounding box center [178, 80] width 119 height 11
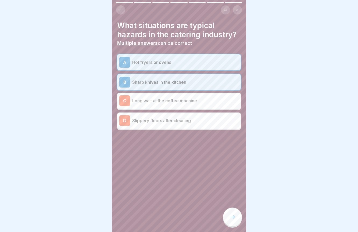
click at [170, 121] on p "Slippery floors after cleaning" at bounding box center [185, 120] width 106 height 6
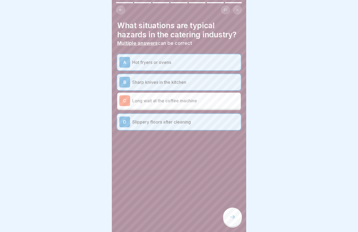
click at [231, 220] on icon at bounding box center [232, 217] width 6 height 6
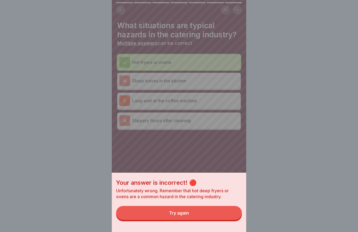
click at [226, 217] on button "Try again" at bounding box center [179, 213] width 126 height 14
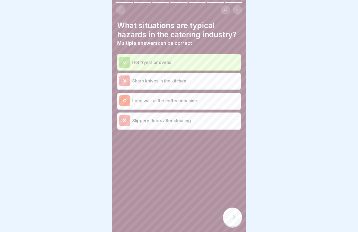
click at [176, 79] on p "Sharp knives in the kitchen" at bounding box center [185, 81] width 106 height 6
click at [172, 83] on p "Sharp knives in the kitchen" at bounding box center [185, 81] width 106 height 6
click at [132, 61] on p "Hot fryers or ovens" at bounding box center [185, 62] width 106 height 6
click at [135, 82] on p "Sharp knives in the kitchen" at bounding box center [185, 81] width 106 height 6
click at [125, 82] on icon at bounding box center [124, 80] width 5 height 5
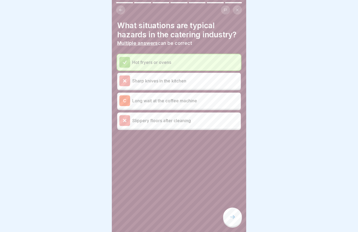
click at [125, 60] on icon at bounding box center [124, 62] width 5 height 5
click at [126, 85] on div at bounding box center [124, 80] width 11 height 11
click at [119, 9] on icon at bounding box center [121, 10] width 4 height 4
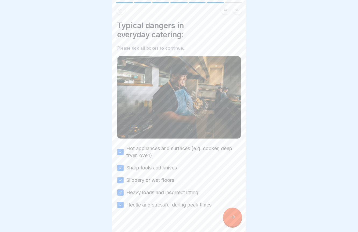
click at [232, 215] on icon at bounding box center [232, 217] width 6 height 6
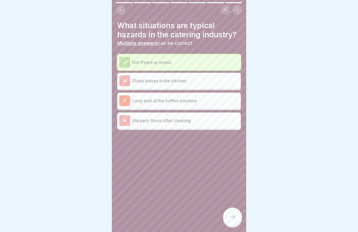
click at [138, 82] on p "Sharp knives in the kitchen" at bounding box center [185, 81] width 106 height 6
click at [236, 223] on div at bounding box center [232, 217] width 19 height 19
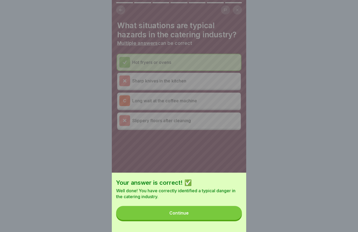
click at [219, 219] on button "Continue" at bounding box center [179, 213] width 126 height 14
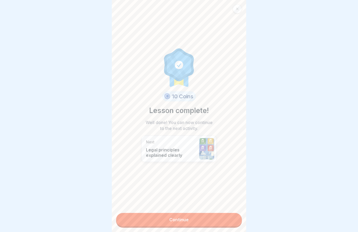
click at [219, 222] on link "Continue" at bounding box center [179, 219] width 126 height 13
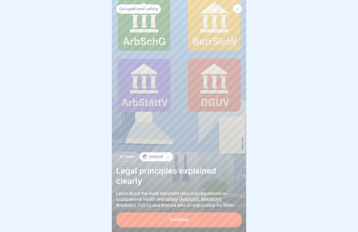
click at [219, 222] on button "Continue" at bounding box center [179, 219] width 126 height 14
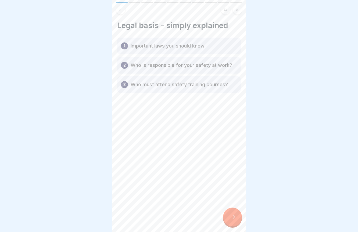
click at [232, 220] on div at bounding box center [232, 217] width 19 height 19
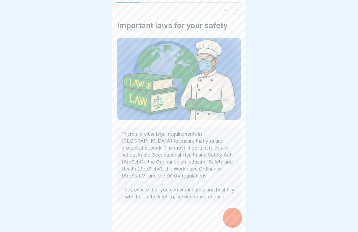
click at [232, 220] on div at bounding box center [232, 217] width 19 height 19
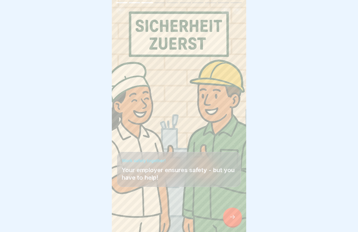
click at [232, 220] on div at bounding box center [232, 217] width 19 height 19
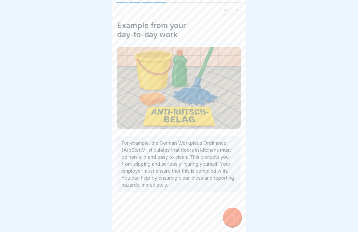
click at [232, 220] on div at bounding box center [232, 217] width 19 height 19
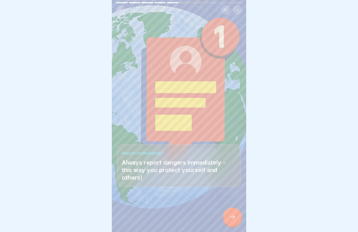
click at [232, 220] on div at bounding box center [232, 217] width 19 height 19
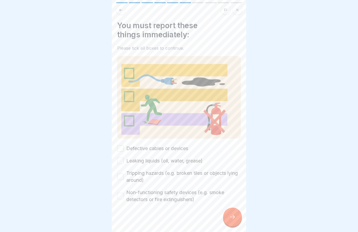
click at [144, 149] on label "Defective cables or devices" at bounding box center [157, 148] width 62 height 7
click at [123, 149] on button "Defective cables or devices" at bounding box center [120, 148] width 6 height 6
click at [134, 163] on label "Leaking liquids (oil, water, grease)" at bounding box center [164, 160] width 76 height 7
click at [123, 163] on button "Leaking liquids (oil, water, grease)" at bounding box center [120, 161] width 6 height 6
click at [132, 177] on label "Tripping hazards (e.g. broken tiles or objects lying around)" at bounding box center [183, 177] width 114 height 14
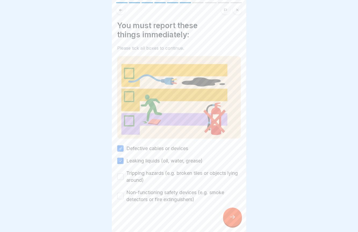
click at [123, 177] on button "Tripping hazards (e.g. broken tiles or objects lying around)" at bounding box center [120, 176] width 6 height 6
click at [134, 192] on label "Non-functioning safety devices (e.g. smoke detectors or fire extinguishers)" at bounding box center [183, 196] width 114 height 14
click at [123, 193] on button "Non-functioning safety devices (e.g. smoke detectors or fire extinguishers)" at bounding box center [120, 196] width 6 height 6
click at [232, 218] on icon at bounding box center [232, 217] width 6 height 6
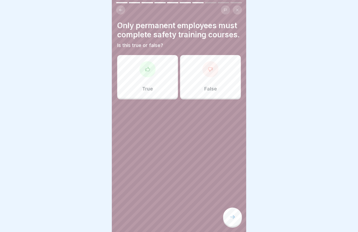
click at [214, 91] on p "False" at bounding box center [210, 89] width 13 height 6
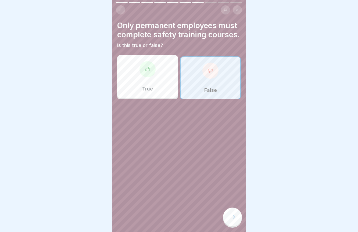
click at [234, 216] on icon at bounding box center [232, 217] width 6 height 6
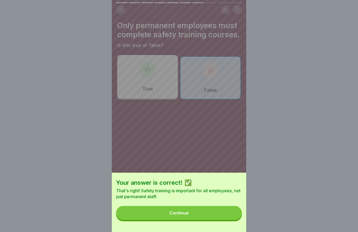
click at [218, 217] on button "Continue" at bounding box center [179, 213] width 126 height 14
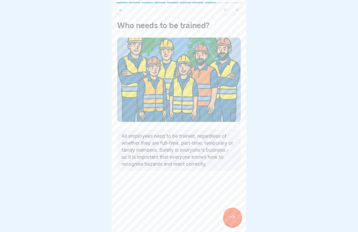
click at [229, 216] on div at bounding box center [232, 217] width 19 height 19
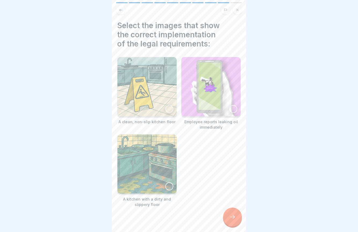
click at [167, 110] on div at bounding box center [169, 109] width 8 height 8
click at [237, 109] on div at bounding box center [233, 109] width 8 height 8
click at [235, 214] on div at bounding box center [232, 217] width 19 height 19
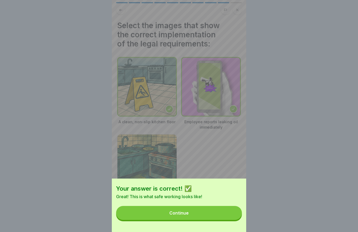
click at [219, 215] on button "Continue" at bounding box center [179, 213] width 126 height 14
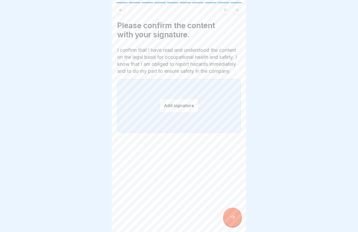
click at [185, 113] on button "Add signature" at bounding box center [178, 106] width 39 height 14
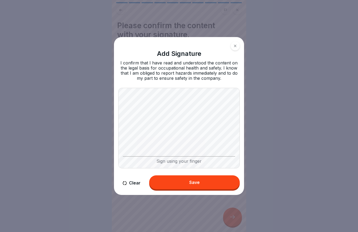
drag, startPoint x: 188, startPoint y: 188, endPoint x: 186, endPoint y: 185, distance: 3.9
click at [188, 186] on button "Save" at bounding box center [194, 182] width 90 height 14
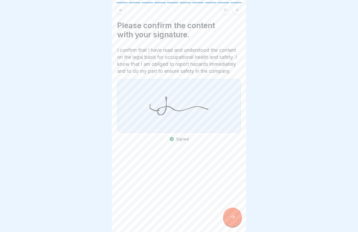
click at [235, 221] on div at bounding box center [232, 217] width 19 height 19
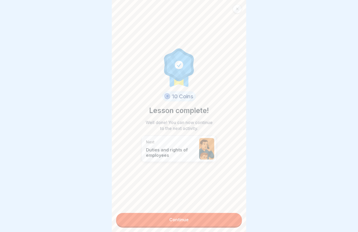
click at [220, 219] on link "Continue" at bounding box center [179, 219] width 126 height 13
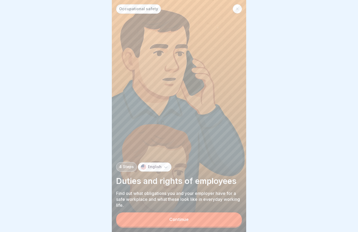
click at [206, 220] on button "Continue" at bounding box center [179, 219] width 126 height 14
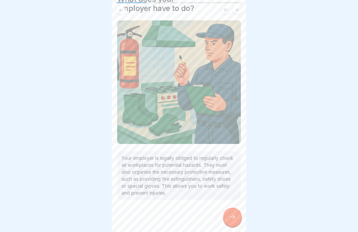
scroll to position [26, 0]
click at [238, 220] on div at bounding box center [232, 217] width 19 height 19
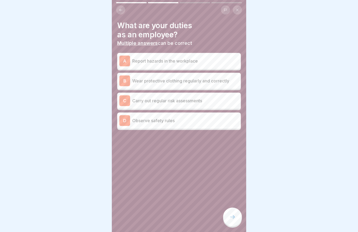
click at [191, 64] on p "Report hazards in the workplace" at bounding box center [185, 61] width 106 height 6
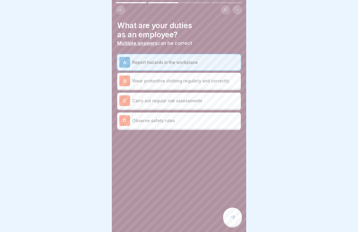
click at [195, 79] on p "Wear protective clothing regularly and correctly" at bounding box center [185, 81] width 106 height 6
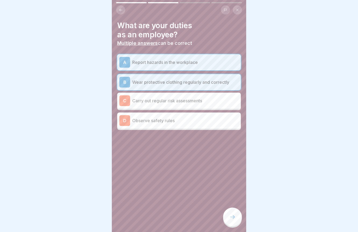
click at [185, 123] on p "Observe safety rules" at bounding box center [185, 120] width 106 height 6
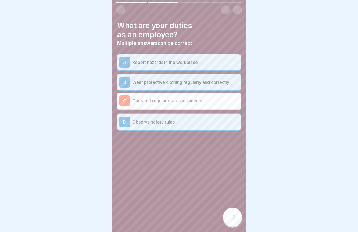
click at [233, 214] on icon at bounding box center [232, 217] width 6 height 6
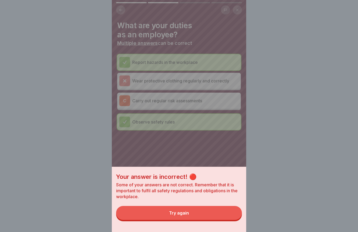
click at [224, 214] on button "Try again" at bounding box center [179, 213] width 126 height 14
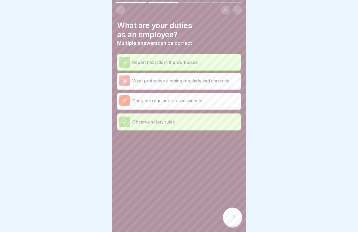
click at [234, 217] on icon at bounding box center [232, 217] width 5 height 4
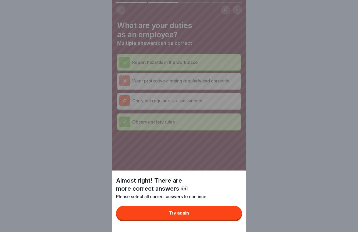
click at [222, 215] on button "Try again" at bounding box center [179, 213] width 126 height 14
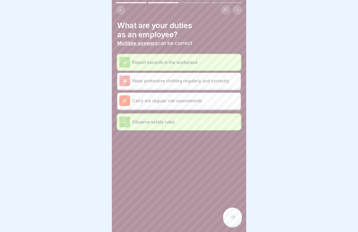
click at [184, 79] on p "Wear protective clothing regularly and correctly" at bounding box center [185, 81] width 106 height 6
click at [178, 105] on div "C Carry out regular risk assessments" at bounding box center [178, 100] width 119 height 11
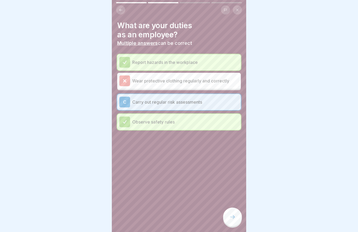
click at [121, 13] on button at bounding box center [120, 9] width 9 height 9
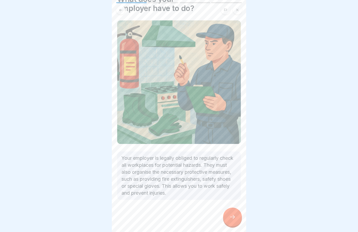
click at [232, 219] on icon at bounding box center [232, 217] width 6 height 6
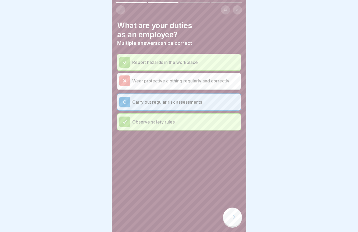
click at [154, 83] on p "Wear protective clothing regularly and correctly" at bounding box center [185, 81] width 106 height 6
click at [230, 217] on icon at bounding box center [232, 217] width 6 height 6
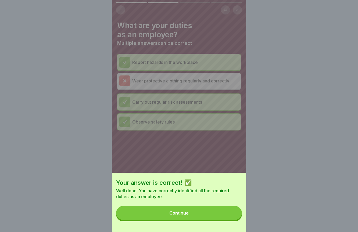
click at [217, 216] on button "Continue" at bounding box center [179, 213] width 126 height 14
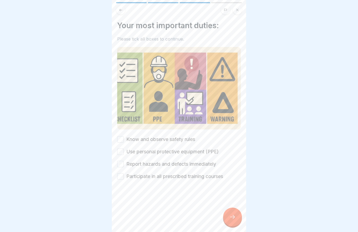
click at [151, 141] on label "Know and observe safety rules" at bounding box center [160, 139] width 69 height 7
click at [123, 141] on button "Know and observe safety rules" at bounding box center [120, 139] width 6 height 6
click at [153, 153] on label "Use personal protective equipment (PPE)" at bounding box center [172, 151] width 92 height 7
click at [123, 153] on button "Use personal protective equipment (PPE)" at bounding box center [120, 151] width 6 height 6
click at [153, 166] on label "Report hazards and defects immediately" at bounding box center [171, 164] width 90 height 7
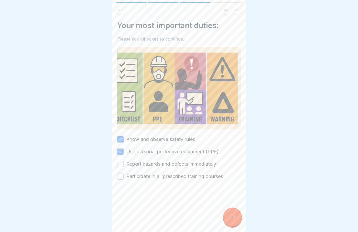
click at [123, 166] on button "Report hazards and defects immediately" at bounding box center [120, 164] width 6 height 6
click at [153, 176] on label "Participate in all prescribed training courses" at bounding box center [174, 176] width 97 height 7
click at [123, 176] on button "Participate in all prescribed training courses" at bounding box center [120, 176] width 6 height 6
click at [230, 220] on div at bounding box center [232, 217] width 19 height 19
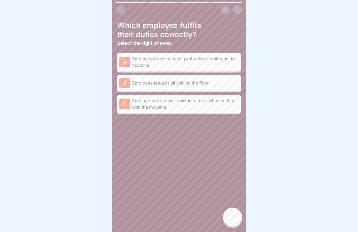
click at [178, 105] on p "Employees wear cut-resistant gloves when cutting with the machine" at bounding box center [185, 103] width 106 height 13
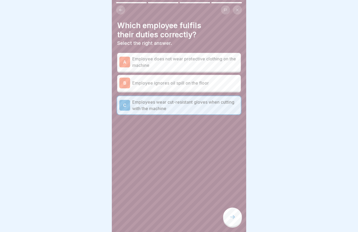
click at [235, 216] on icon at bounding box center [232, 217] width 6 height 6
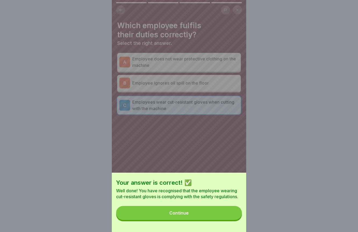
click at [216, 214] on button "Continue" at bounding box center [179, 213] width 126 height 14
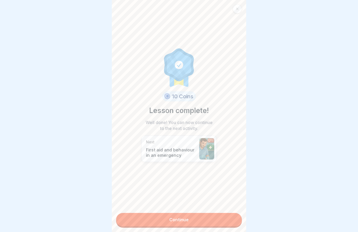
click at [211, 214] on link "Continue" at bounding box center [179, 219] width 126 height 13
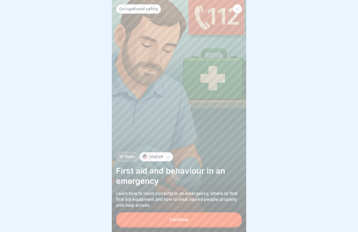
click at [211, 217] on button "Continue" at bounding box center [179, 219] width 126 height 14
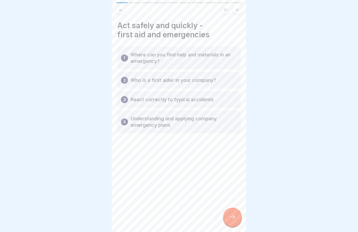
click at [235, 219] on icon at bounding box center [232, 217] width 6 height 6
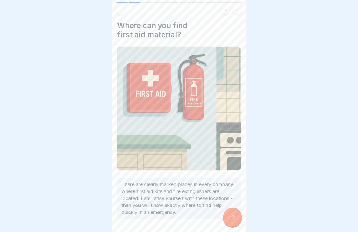
click at [235, 219] on icon at bounding box center [232, 217] width 6 height 6
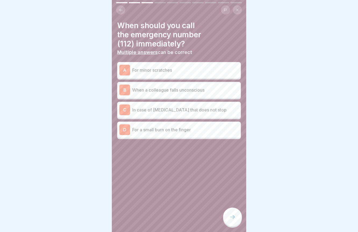
click at [203, 91] on p "When a colleague falls unconscious" at bounding box center [185, 90] width 106 height 6
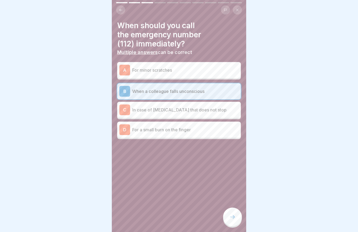
click at [206, 113] on div "C In case of heavy bleeding that does not stop" at bounding box center [178, 109] width 119 height 11
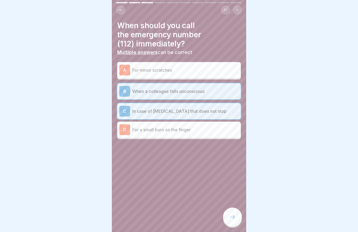
click at [234, 217] on icon at bounding box center [232, 217] width 5 height 4
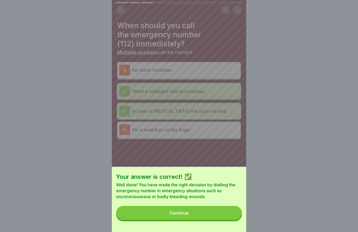
click at [228, 218] on button "Continue" at bounding box center [179, 213] width 126 height 14
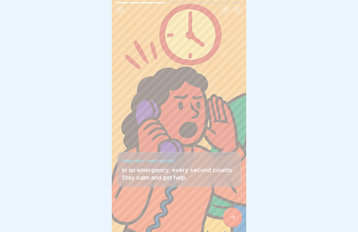
click at [228, 219] on div at bounding box center [232, 217] width 19 height 19
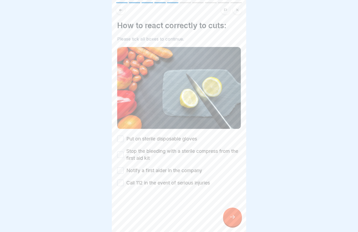
click at [176, 142] on label "Put on sterile disposable gloves" at bounding box center [161, 138] width 71 height 7
click at [123, 142] on button "Put on sterile disposable gloves" at bounding box center [120, 139] width 6 height 6
click at [150, 159] on label "Stop the bleeding with a sterile compress from the first aid kit" at bounding box center [183, 155] width 114 height 14
click at [123, 158] on button "Stop the bleeding with a sterile compress from the first aid kit" at bounding box center [120, 154] width 6 height 6
click at [156, 172] on label "Notify a first aider in the company" at bounding box center [164, 170] width 76 height 7
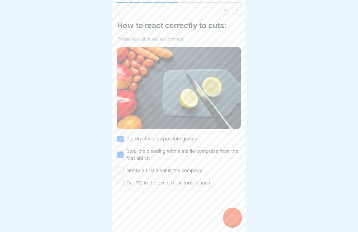
click at [123, 172] on button "Notify a first aider in the company" at bounding box center [120, 170] width 6 height 6
click at [159, 184] on label "Call 112 in the event of serious injuries" at bounding box center [167, 182] width 83 height 7
click at [123, 184] on button "Call 112 in the event of serious injuries" at bounding box center [120, 183] width 6 height 6
click at [227, 218] on div at bounding box center [232, 217] width 19 height 19
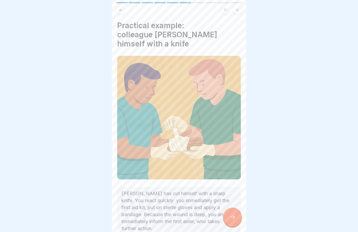
click at [230, 218] on icon at bounding box center [232, 217] width 6 height 6
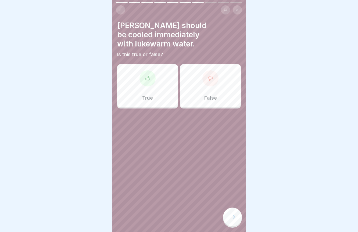
click at [206, 97] on p "False" at bounding box center [210, 98] width 13 height 6
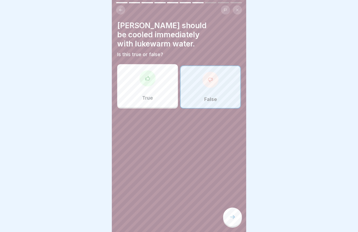
click at [235, 223] on div at bounding box center [232, 217] width 19 height 19
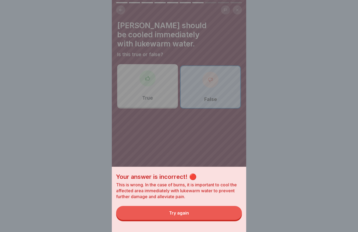
click at [224, 215] on button "Try again" at bounding box center [179, 213] width 126 height 14
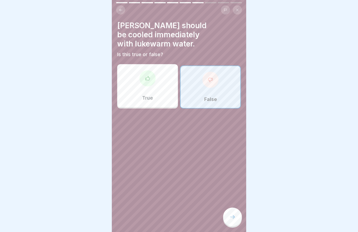
click at [155, 79] on div at bounding box center [147, 78] width 16 height 16
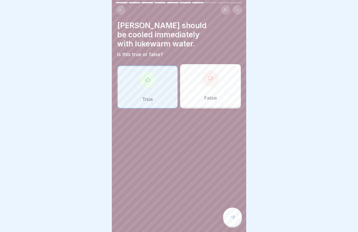
click at [234, 217] on icon at bounding box center [232, 217] width 6 height 6
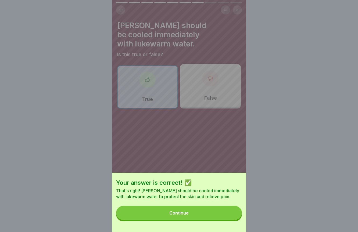
click at [223, 215] on button "Continue" at bounding box center [179, 213] width 126 height 14
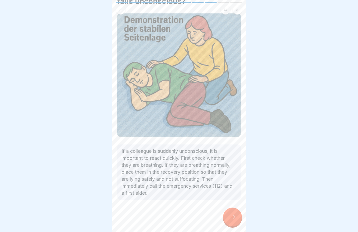
scroll to position [33, 0]
click at [236, 217] on div at bounding box center [232, 217] width 19 height 19
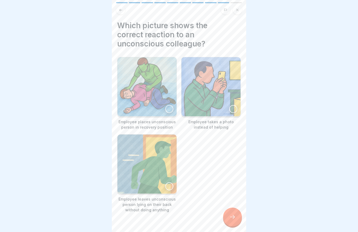
click at [170, 111] on div at bounding box center [169, 109] width 8 height 8
click at [230, 220] on icon at bounding box center [232, 217] width 6 height 6
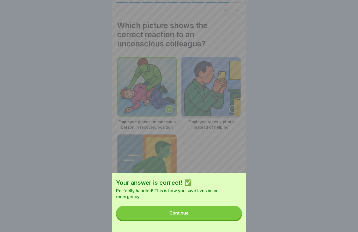
click at [221, 216] on button "Continue" at bounding box center [179, 213] width 126 height 14
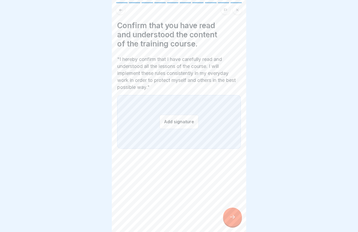
click at [183, 123] on button "Add signature" at bounding box center [178, 122] width 39 height 14
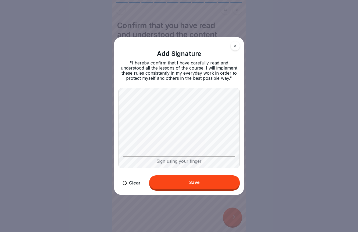
drag, startPoint x: 186, startPoint y: 182, endPoint x: 188, endPoint y: 173, distance: 9.5
click at [185, 181] on button "Save" at bounding box center [194, 182] width 90 height 14
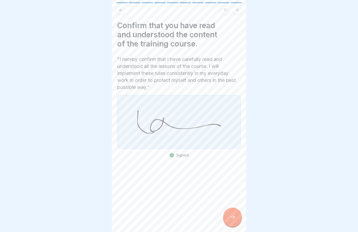
click at [231, 216] on icon at bounding box center [232, 217] width 6 height 6
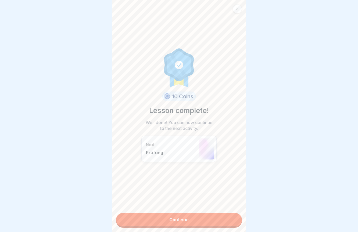
click at [218, 220] on link "Continue" at bounding box center [179, 219] width 126 height 13
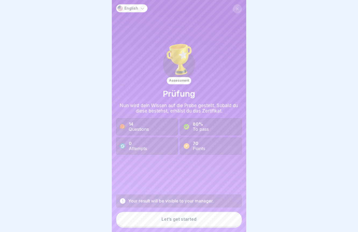
click at [204, 220] on button "Let’s get started" at bounding box center [179, 219] width 126 height 14
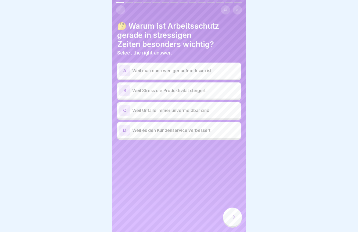
click at [183, 67] on p "Weil man dann weniger aufmerksam ist." at bounding box center [185, 70] width 106 height 6
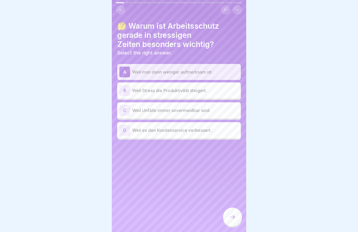
click at [231, 215] on icon at bounding box center [232, 217] width 6 height 6
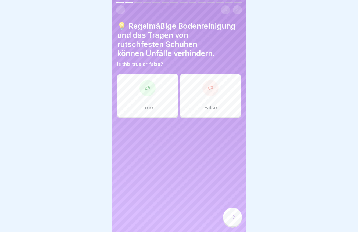
click at [144, 111] on div "True" at bounding box center [147, 95] width 61 height 43
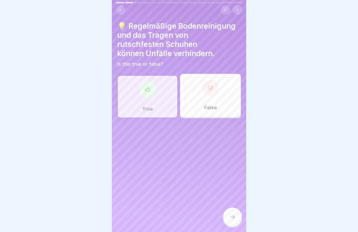
click at [230, 216] on icon at bounding box center [232, 217] width 6 height 6
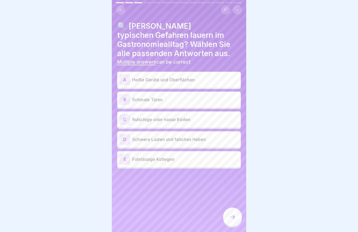
click at [202, 77] on p "Heiße Geräte und Oberflächen" at bounding box center [185, 80] width 106 height 6
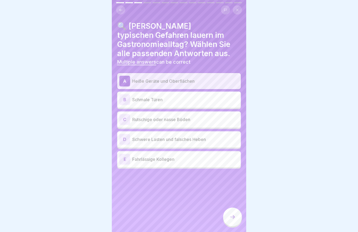
click at [200, 121] on p "Rutschige oder nasse Böden" at bounding box center [185, 119] width 106 height 6
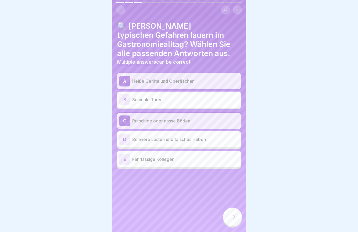
click at [201, 139] on p "Schwere Lasten und falsches Heben" at bounding box center [185, 139] width 106 height 6
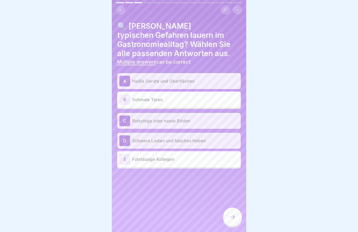
click at [231, 217] on icon at bounding box center [232, 217] width 6 height 6
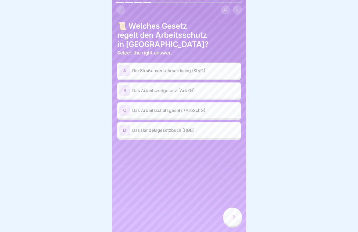
click at [206, 105] on div "C Das Arbeitsschutzgesetz (ArbSchG)" at bounding box center [178, 110] width 119 height 11
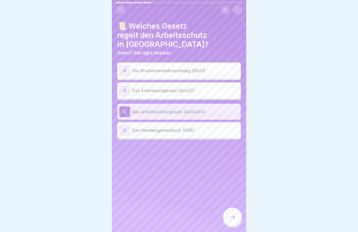
click at [232, 212] on div at bounding box center [232, 217] width 19 height 19
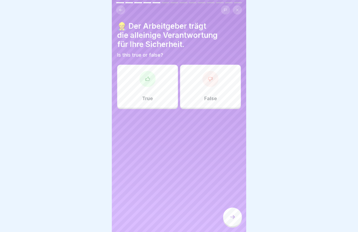
click at [204, 94] on div "False" at bounding box center [210, 86] width 61 height 43
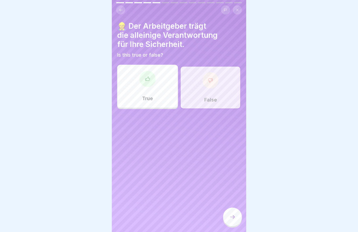
click at [226, 214] on div at bounding box center [232, 217] width 19 height 19
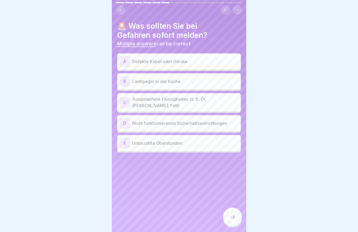
click at [173, 59] on p "Defekte Kabel oder Geräte" at bounding box center [185, 61] width 106 height 6
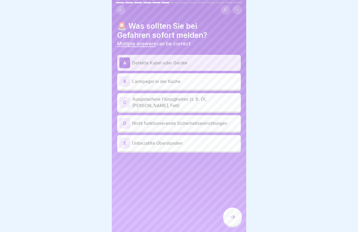
click at [168, 80] on p "Lärmpegel in der Küche" at bounding box center [185, 81] width 106 height 6
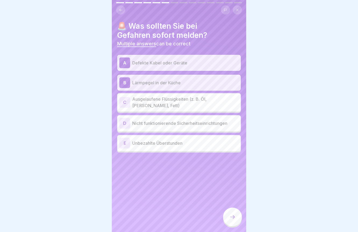
click at [162, 85] on p "Lärmpegel in der Küche" at bounding box center [185, 82] width 106 height 6
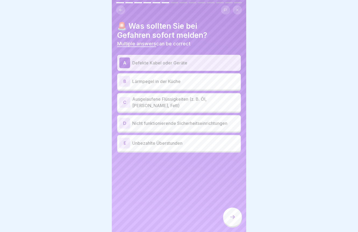
click at [163, 102] on p "Ausgelaufene Flüssigkeiten (z. B. Öl, Wasser, Fett)" at bounding box center [185, 102] width 106 height 13
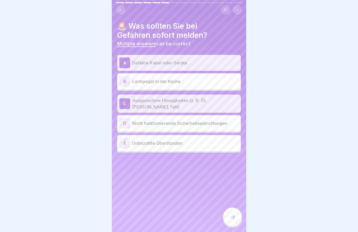
click at [194, 126] on div "D Nicht funktionierende Sicherheitseinrichtungen" at bounding box center [178, 123] width 123 height 16
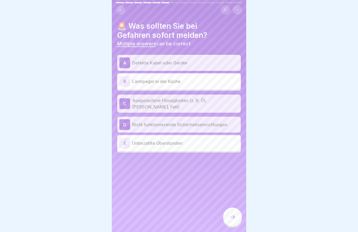
click at [234, 227] on div at bounding box center [232, 218] width 19 height 20
click at [234, 222] on div at bounding box center [232, 217] width 19 height 19
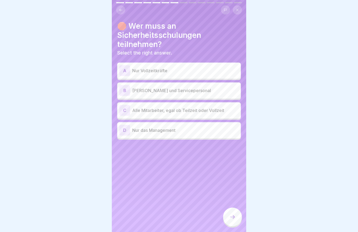
click at [212, 109] on p "Alle Mitarbeiter, egal ob Teilzeit oder Vollzeit" at bounding box center [185, 110] width 106 height 6
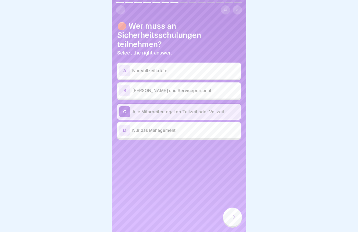
click at [236, 214] on div at bounding box center [232, 217] width 19 height 19
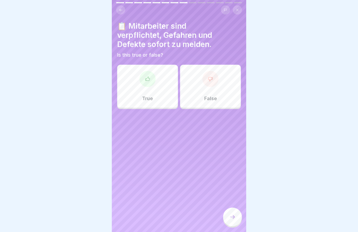
click at [154, 101] on div "True" at bounding box center [147, 86] width 61 height 43
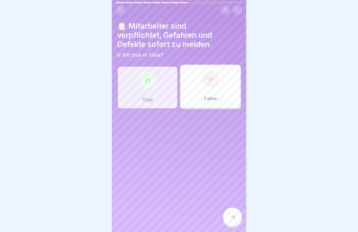
click at [232, 218] on icon at bounding box center [232, 217] width 6 height 6
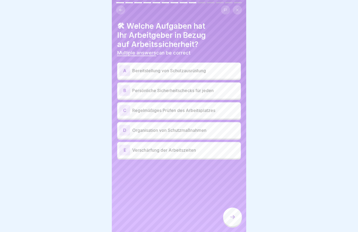
click at [212, 74] on div "A Bereitstellung von Schutzausrüstung" at bounding box center [178, 70] width 119 height 11
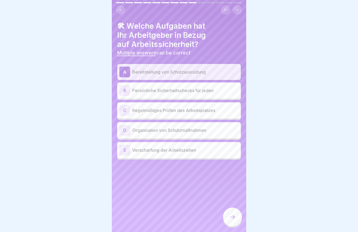
click at [204, 110] on p "Regelmäßiges Prüfen des Arbeitsplatzes" at bounding box center [185, 110] width 106 height 6
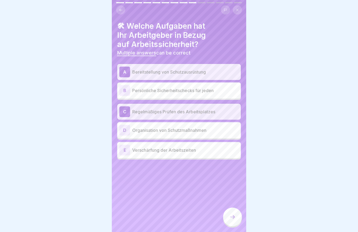
click at [205, 129] on p "Organisation von Schutzmaßnahmen" at bounding box center [185, 130] width 106 height 6
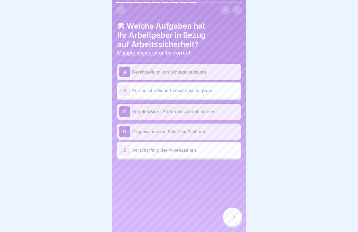
click at [231, 218] on icon at bounding box center [232, 217] width 6 height 6
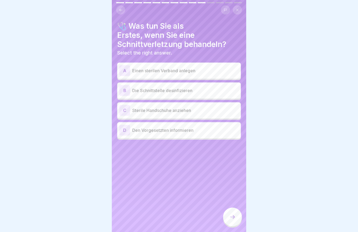
click at [209, 115] on div "C Sterile Handschuhe anziehen" at bounding box center [178, 110] width 119 height 11
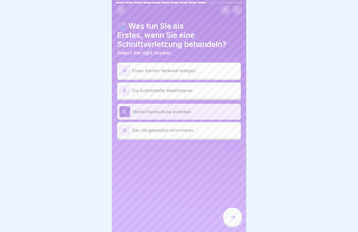
click at [230, 210] on div at bounding box center [232, 217] width 19 height 19
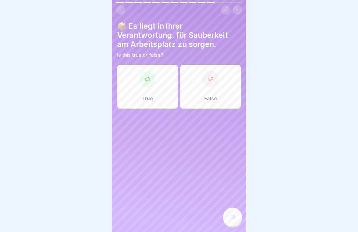
click at [137, 89] on div "True" at bounding box center [147, 86] width 61 height 43
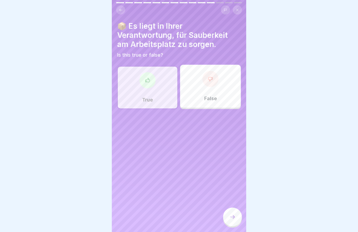
click at [231, 213] on div at bounding box center [232, 217] width 19 height 19
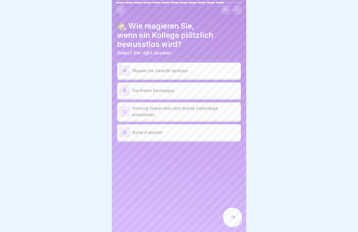
click at [190, 114] on p "Atmung überprüfen und stabile Seitenlage einnehmen" at bounding box center [185, 111] width 106 height 13
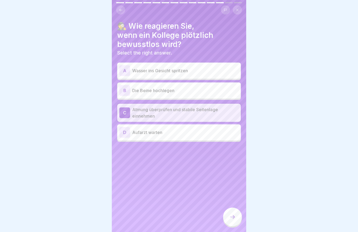
click at [236, 213] on div at bounding box center [232, 217] width 19 height 19
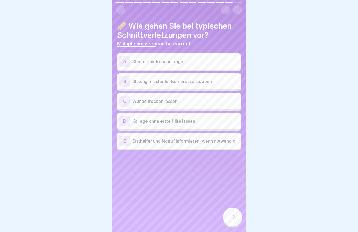
click at [196, 60] on p "Sterile Handschuhe tragen" at bounding box center [185, 61] width 106 height 6
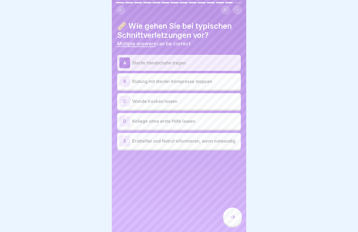
click at [195, 83] on p "Blutung mit steriler Kompresse stoppen" at bounding box center [185, 81] width 106 height 6
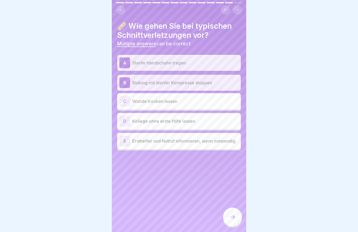
click at [185, 141] on p "Ersthelfer und Notruf informieren, wenn notwendig" at bounding box center [185, 141] width 106 height 6
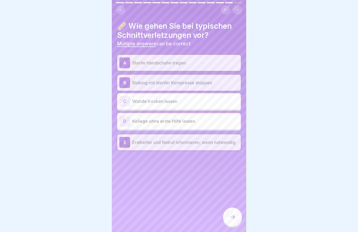
click at [230, 217] on icon at bounding box center [232, 217] width 6 height 6
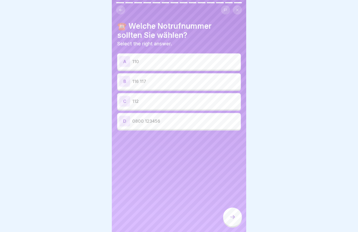
click at [170, 105] on div "C 112" at bounding box center [178, 101] width 119 height 11
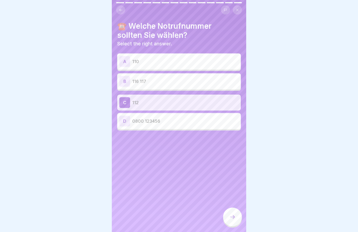
click at [232, 216] on icon at bounding box center [232, 217] width 6 height 6
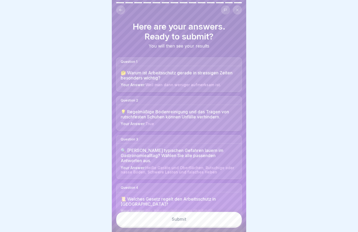
click at [211, 226] on button "Submit" at bounding box center [179, 219] width 126 height 14
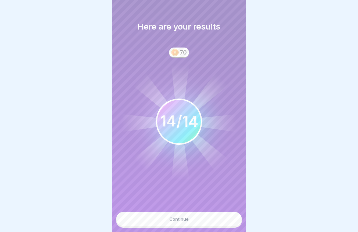
click at [195, 219] on button "Continue" at bounding box center [179, 219] width 126 height 14
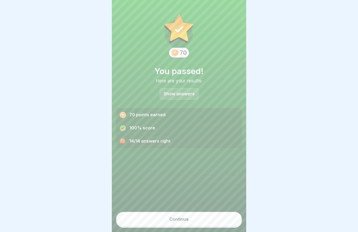
click at [189, 220] on button "Continue" at bounding box center [179, 219] width 126 height 14
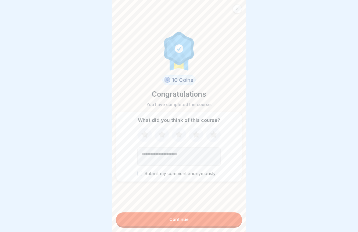
click at [183, 220] on div "Continue" at bounding box center [178, 219] width 19 height 5
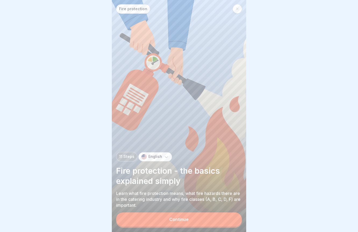
click at [187, 219] on div "Continue" at bounding box center [178, 219] width 19 height 5
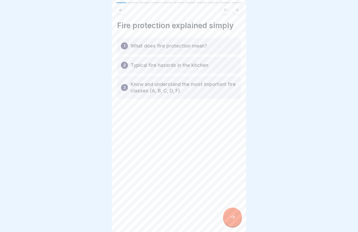
click at [238, 221] on div at bounding box center [232, 217] width 19 height 19
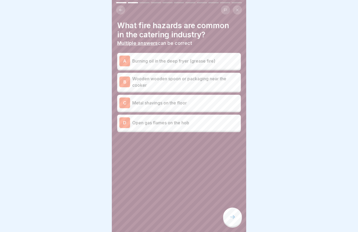
click at [222, 66] on div "A Burning oil in the deep fryer (grease fire)" at bounding box center [178, 61] width 119 height 11
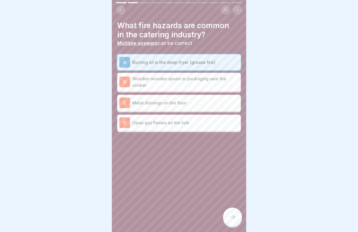
click at [213, 124] on p "Open gas flames on the hob" at bounding box center [185, 122] width 106 height 6
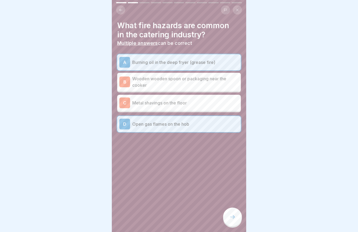
click at [230, 209] on div at bounding box center [232, 217] width 19 height 19
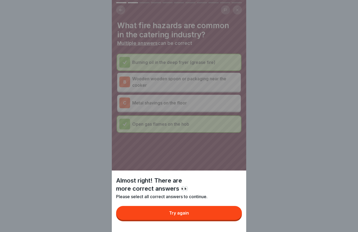
click at [210, 218] on button "Try again" at bounding box center [179, 213] width 126 height 14
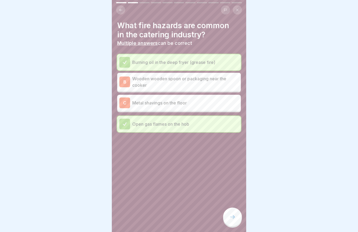
click at [232, 219] on icon at bounding box center [232, 217] width 6 height 6
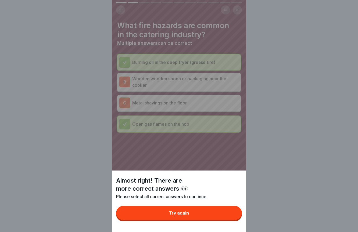
click at [220, 216] on button "Try again" at bounding box center [179, 213] width 126 height 14
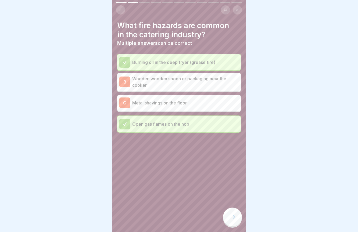
click at [203, 79] on p "Wooden wooden spoon or packaging near the cooker" at bounding box center [185, 81] width 106 height 13
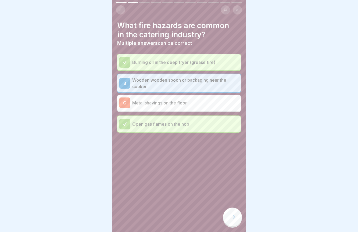
click at [233, 218] on icon at bounding box center [232, 217] width 6 height 6
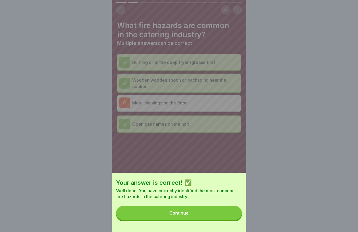
click at [222, 214] on button "Continue" at bounding box center [179, 213] width 126 height 14
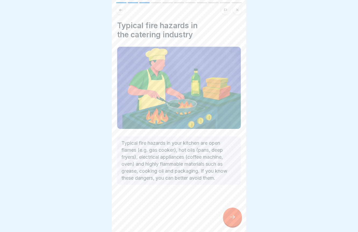
click at [237, 218] on div at bounding box center [232, 217] width 19 height 19
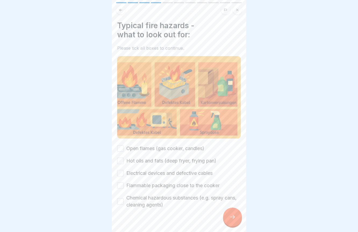
click at [179, 148] on label "Open flames (gas cooker, candles)" at bounding box center [165, 148] width 78 height 7
click at [123, 148] on button "Open flames (gas cooker, candles)" at bounding box center [120, 148] width 6 height 6
click at [179, 161] on label "Hot oils and fats (deep fryer, frying pan)" at bounding box center [171, 160] width 90 height 7
click at [123, 161] on button "Hot oils and fats (deep fryer, frying pan)" at bounding box center [120, 161] width 6 height 6
click at [181, 173] on label "Electrical devices and defective cables" at bounding box center [169, 173] width 86 height 7
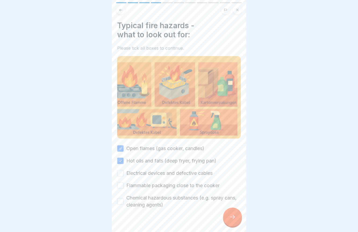
click at [123, 173] on button "Electrical devices and defective cables" at bounding box center [120, 173] width 6 height 6
click at [183, 187] on label "Flammable packaging close to the cooker" at bounding box center [172, 185] width 93 height 7
click at [123, 187] on button "Flammable packaging close to the cooker" at bounding box center [120, 185] width 6 height 6
click at [175, 196] on label "Chemical hazardous substances (e.g. spray cans, cleaning agents)" at bounding box center [183, 201] width 114 height 14
click at [123, 198] on button "Chemical hazardous substances (e.g. spray cans, cleaning agents)" at bounding box center [120, 201] width 6 height 6
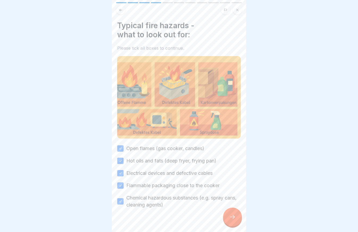
click at [237, 217] on div at bounding box center [232, 217] width 19 height 19
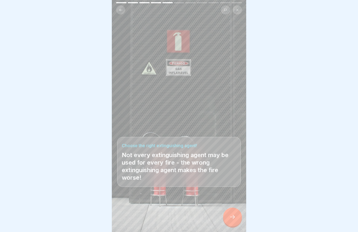
click at [237, 216] on div at bounding box center [232, 217] width 19 height 19
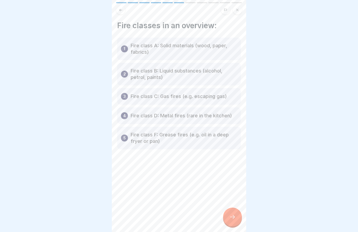
click at [237, 216] on div at bounding box center [232, 217] width 19 height 19
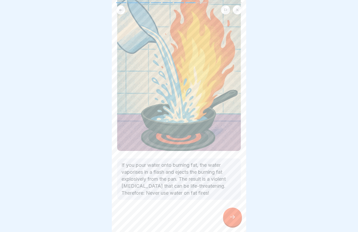
scroll to position [56, 0]
click at [236, 216] on div at bounding box center [232, 217] width 19 height 19
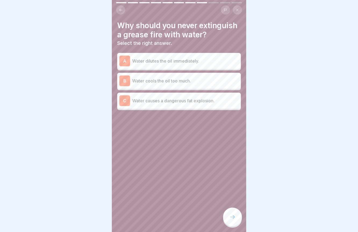
click at [194, 103] on p "Water causes a dangerous fat explosion." at bounding box center [185, 100] width 106 height 6
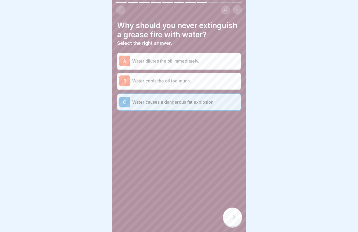
click at [237, 213] on div at bounding box center [232, 217] width 19 height 19
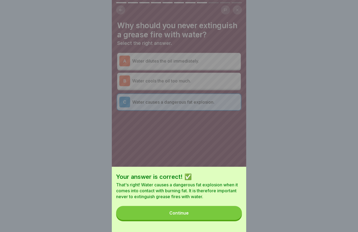
click at [225, 214] on button "Continue" at bounding box center [179, 213] width 126 height 14
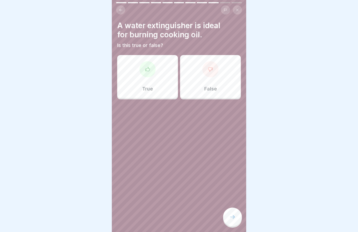
click at [206, 79] on div "False" at bounding box center [210, 76] width 61 height 43
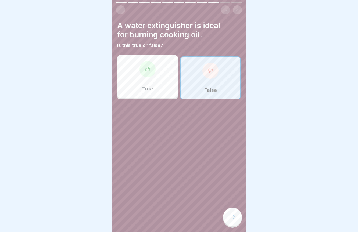
click at [233, 217] on icon at bounding box center [232, 217] width 6 height 6
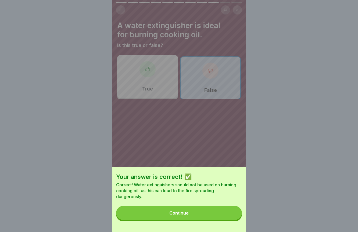
click at [216, 216] on button "Continue" at bounding box center [179, 213] width 126 height 14
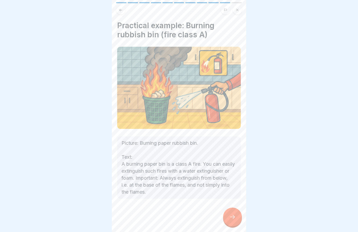
click at [238, 219] on div at bounding box center [232, 217] width 19 height 19
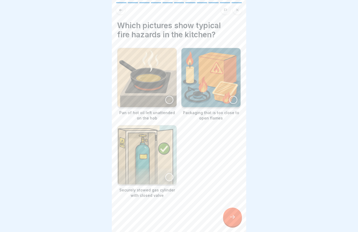
click at [168, 101] on div at bounding box center [169, 100] width 8 height 8
click at [234, 104] on div at bounding box center [233, 100] width 8 height 8
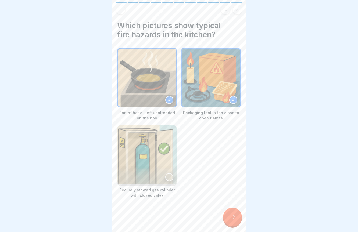
click at [235, 219] on icon at bounding box center [232, 217] width 6 height 6
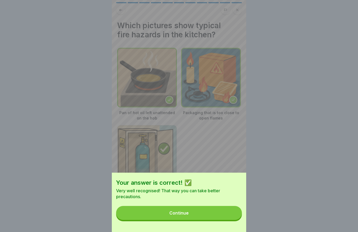
click at [216, 215] on button "Continue" at bounding box center [179, 213] width 126 height 14
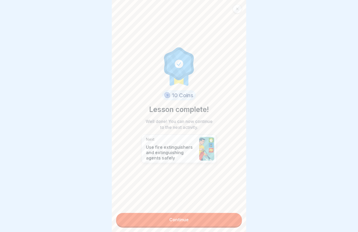
click at [202, 220] on link "Continue" at bounding box center [179, 219] width 126 height 13
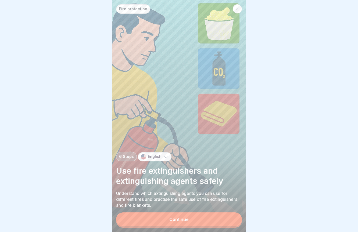
click at [195, 220] on button "Continue" at bounding box center [179, 219] width 126 height 14
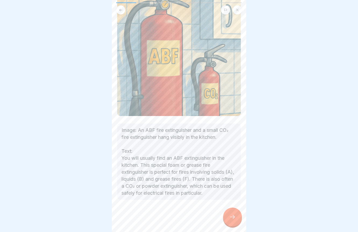
scroll to position [64, 0]
click at [232, 218] on icon at bounding box center [232, 217] width 6 height 6
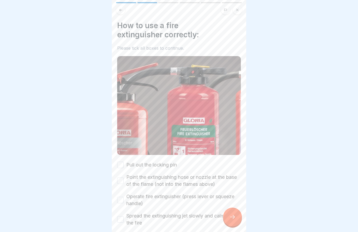
click at [165, 165] on label "Pull out the locking pin" at bounding box center [151, 164] width 50 height 7
click at [123, 165] on button "Pull out the locking pin" at bounding box center [120, 165] width 6 height 6
click at [120, 181] on button "Point the extinguishing hose or nozzle at the base of the flame (not into the f…" at bounding box center [120, 180] width 6 height 6
click at [120, 201] on button "Operate fire extinguisher (press lever or squeeze handle)" at bounding box center [120, 200] width 6 height 6
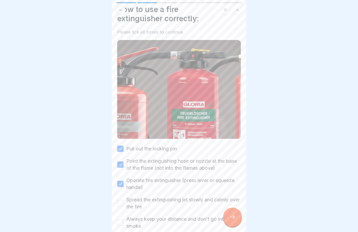
scroll to position [14, 0]
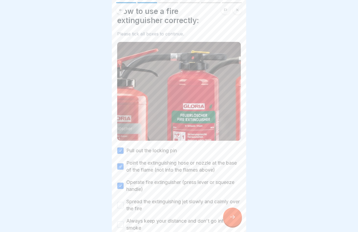
click at [122, 206] on button "Spread the extinguishing jet slowly and calmly over the fire" at bounding box center [120, 205] width 6 height 6
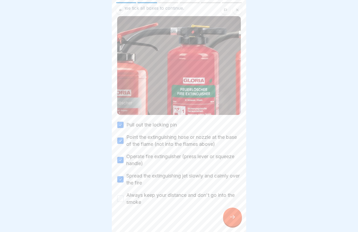
scroll to position [42, 0]
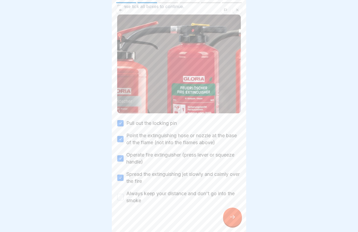
click at [120, 199] on button "Always keep your distance and don't go into the smoke" at bounding box center [120, 197] width 6 height 6
click at [232, 214] on div at bounding box center [232, 217] width 19 height 19
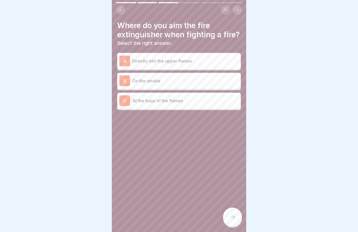
click at [179, 101] on p "At the base of the flames" at bounding box center [185, 100] width 106 height 6
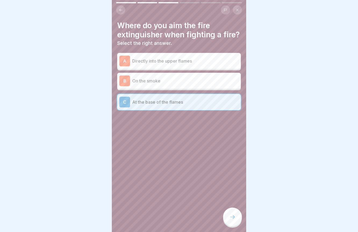
click at [236, 220] on div at bounding box center [232, 217] width 19 height 19
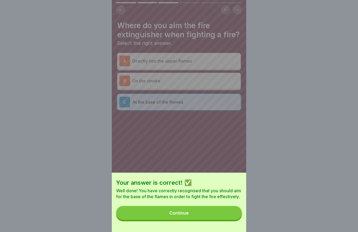
click at [208, 216] on button "Continue" at bounding box center [179, 213] width 126 height 14
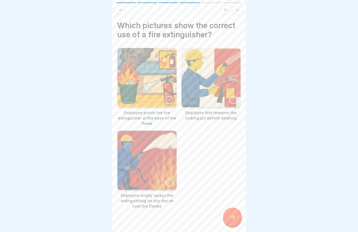
click at [170, 99] on div at bounding box center [169, 100] width 8 height 8
click at [234, 101] on div at bounding box center [233, 100] width 8 height 8
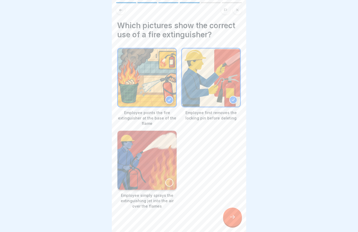
click at [233, 222] on div at bounding box center [232, 217] width 19 height 19
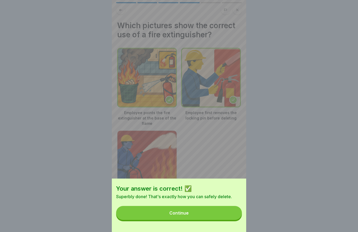
click at [203, 215] on button "Continue" at bounding box center [179, 213] width 126 height 14
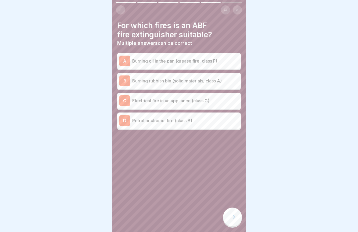
click at [190, 83] on p "Burning rubbish bin (solid materials, class A)" at bounding box center [185, 81] width 106 height 6
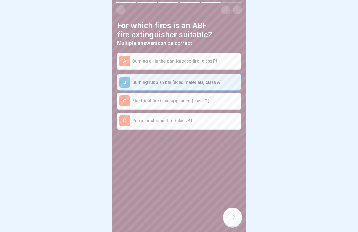
click at [194, 115] on div "D Petrol or alcohol fire (class B)" at bounding box center [178, 120] width 119 height 11
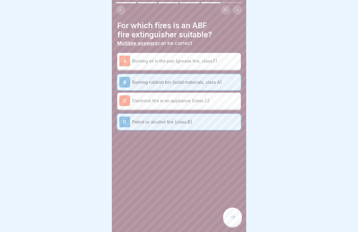
click at [231, 221] on div at bounding box center [232, 217] width 19 height 19
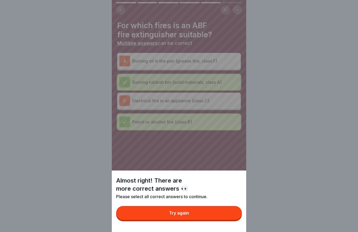
click at [223, 212] on button "Try again" at bounding box center [179, 213] width 126 height 14
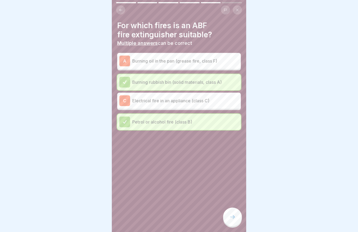
click at [228, 210] on div at bounding box center [232, 217] width 19 height 19
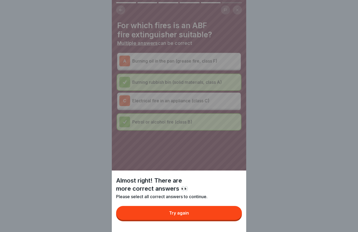
click at [216, 212] on button "Try again" at bounding box center [179, 213] width 126 height 14
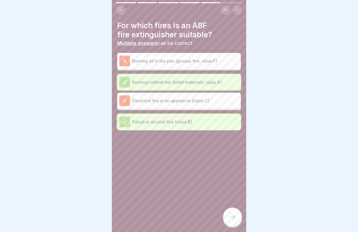
click at [119, 121] on div "Petrol or alcohol fire (class B)" at bounding box center [178, 122] width 123 height 16
click at [128, 122] on div at bounding box center [124, 122] width 11 height 11
click at [143, 63] on p "Burning oil in the pan (grease fire, class F)" at bounding box center [185, 61] width 106 height 6
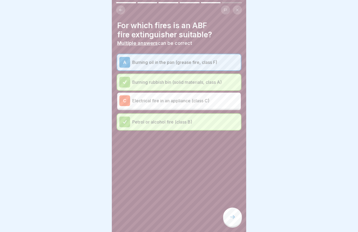
click at [233, 217] on icon at bounding box center [232, 217] width 6 height 6
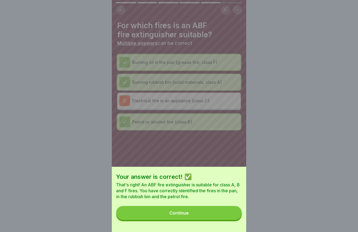
click at [205, 212] on button "Continue" at bounding box center [179, 213] width 126 height 14
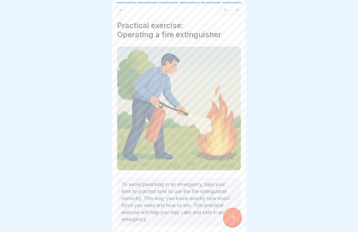
scroll to position [21, 0]
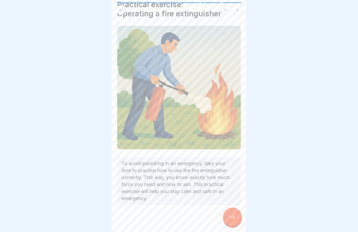
click at [229, 216] on icon at bounding box center [232, 217] width 6 height 6
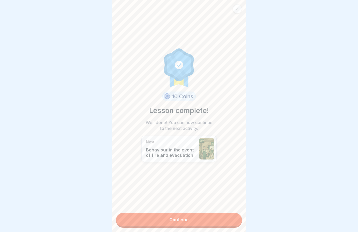
click at [208, 220] on link "Continue" at bounding box center [179, 219] width 126 height 13
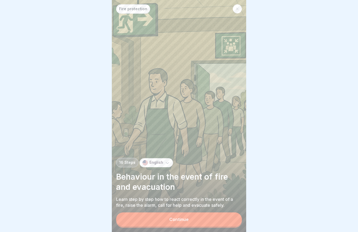
click at [178, 220] on div "Continue" at bounding box center [178, 219] width 19 height 5
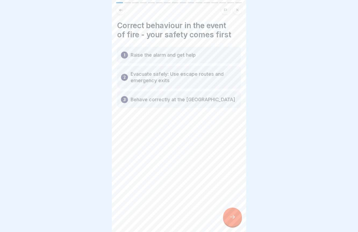
click at [232, 219] on icon at bounding box center [232, 217] width 6 height 6
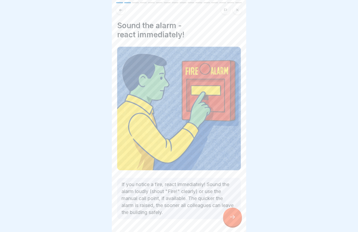
click at [232, 219] on icon at bounding box center [232, 217] width 6 height 6
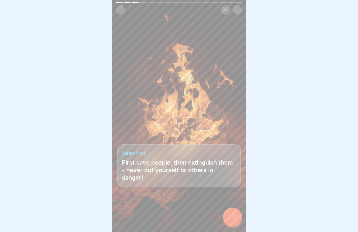
click at [232, 219] on icon at bounding box center [232, 217] width 6 height 6
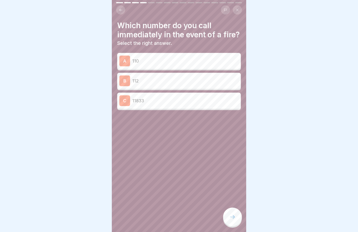
click at [187, 81] on p "112" at bounding box center [185, 81] width 106 height 6
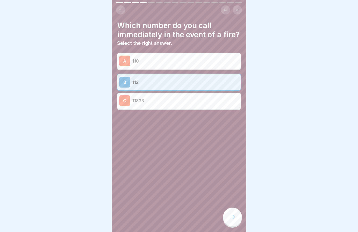
click at [232, 211] on div at bounding box center [232, 217] width 19 height 19
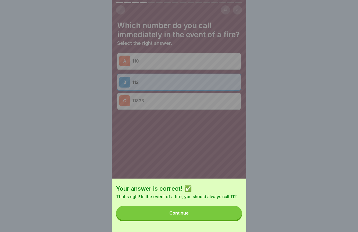
click at [223, 216] on button "Continue" at bounding box center [179, 213] width 126 height 14
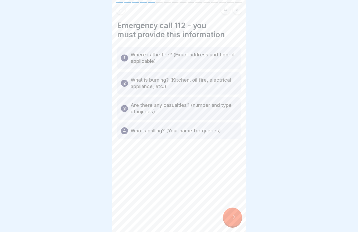
click at [232, 217] on icon at bounding box center [232, 217] width 6 height 6
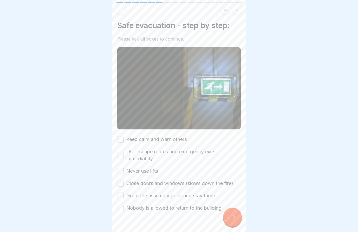
click at [174, 138] on label "Keep calm and warn others" at bounding box center [156, 139] width 60 height 7
click at [123, 138] on button "Keep calm and warn others" at bounding box center [120, 139] width 6 height 6
click at [123, 154] on button "Use escape routes and emergency exits immediately" at bounding box center [120, 155] width 6 height 6
click at [120, 169] on button "Never use lifts" at bounding box center [120, 171] width 6 height 6
click at [121, 184] on button "Close doors and windows (slows down the fire)" at bounding box center [120, 183] width 6 height 6
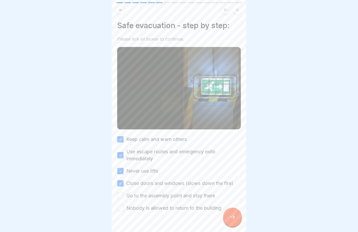
click at [121, 194] on button "Go to the assembly point and stay there" at bounding box center [120, 195] width 6 height 6
click at [121, 209] on button "Nobody is allowed to return to the building" at bounding box center [120, 208] width 6 height 6
click at [236, 219] on div at bounding box center [232, 217] width 19 height 19
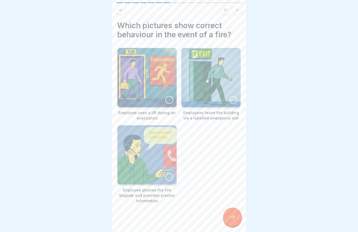
click at [231, 102] on div at bounding box center [233, 100] width 8 height 8
click at [169, 176] on div at bounding box center [169, 177] width 8 height 8
click at [230, 219] on icon at bounding box center [232, 217] width 6 height 6
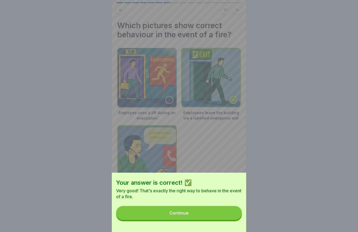
click at [216, 213] on button "Continue" at bounding box center [179, 213] width 126 height 14
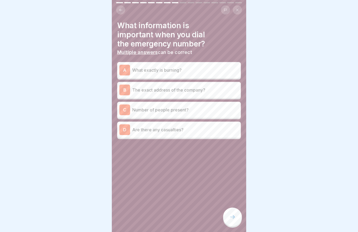
click at [201, 72] on p "What exactly is burning?" at bounding box center [185, 70] width 106 height 6
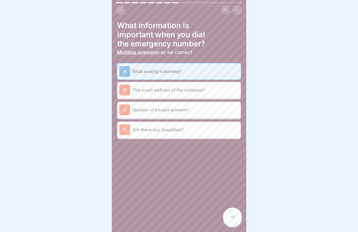
click at [197, 90] on p "The exact address of the company?" at bounding box center [185, 90] width 106 height 6
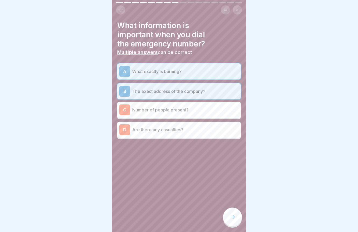
click at [192, 111] on p "Number of people present?" at bounding box center [185, 110] width 106 height 6
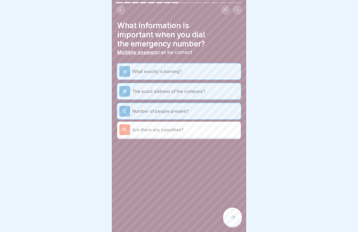
click at [191, 127] on p "Are there any casualties?" at bounding box center [185, 129] width 106 height 6
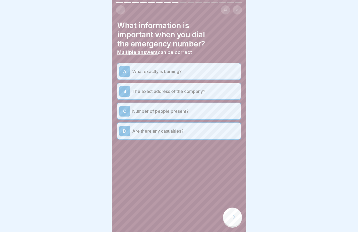
click at [185, 106] on div "C Number of people present?" at bounding box center [178, 111] width 119 height 11
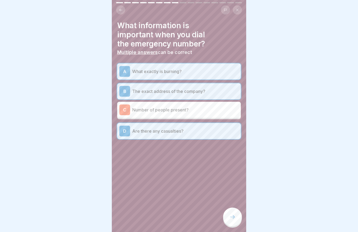
click at [231, 216] on icon at bounding box center [232, 217] width 6 height 6
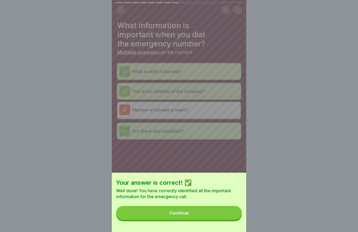
click at [224, 215] on button "Continue" at bounding box center [179, 213] width 126 height 14
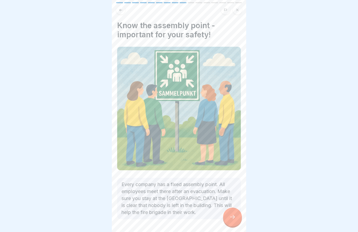
click at [235, 219] on icon at bounding box center [232, 217] width 6 height 6
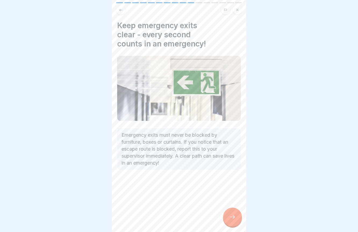
click at [235, 219] on icon at bounding box center [232, 217] width 6 height 6
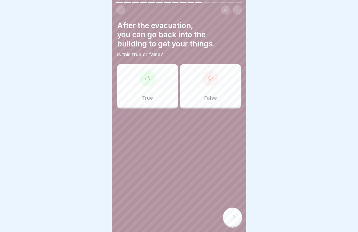
click at [221, 80] on div "False" at bounding box center [210, 85] width 61 height 43
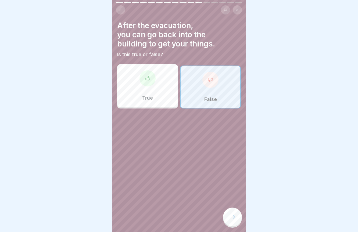
click at [231, 219] on icon at bounding box center [232, 217] width 6 height 6
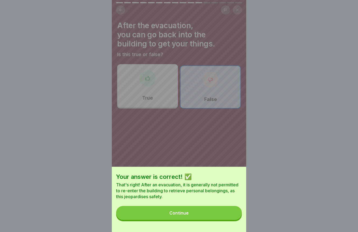
click at [215, 216] on button "Continue" at bounding box center [179, 213] width 126 height 14
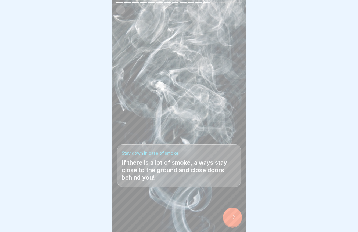
click at [235, 218] on icon at bounding box center [232, 217] width 6 height 6
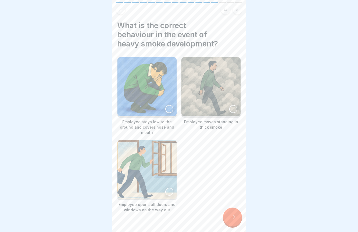
click at [167, 103] on img at bounding box center [146, 86] width 59 height 59
click at [228, 209] on div at bounding box center [232, 217] width 19 height 19
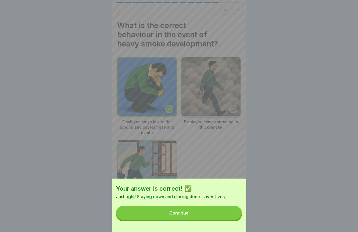
click at [216, 213] on button "Continue" at bounding box center [179, 213] width 126 height 14
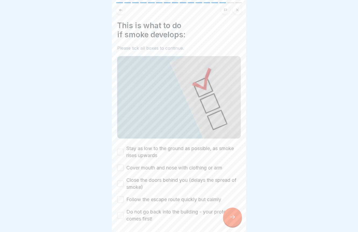
click at [120, 153] on button "Stay as low to the ground as possible, as smoke rises upwards" at bounding box center [120, 152] width 6 height 6
click at [121, 167] on button "Cover mouth and nose with clothing or arm" at bounding box center [120, 168] width 6 height 6
click at [120, 185] on button "Close the doors behind you (delays the spread of smoke)" at bounding box center [120, 183] width 6 height 6
click at [122, 198] on button "Follow the escape route quickly but calmly" at bounding box center [120, 199] width 6 height 6
click at [122, 216] on button "Do not go back into the building - your protection comes first!" at bounding box center [120, 215] width 6 height 6
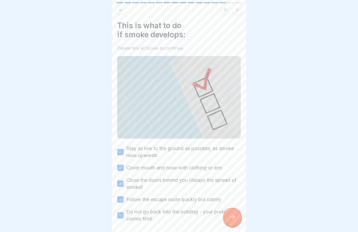
scroll to position [16, 0]
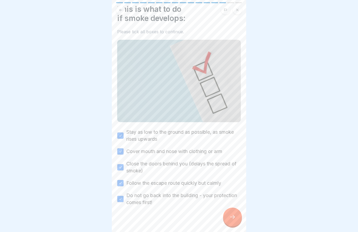
click at [233, 216] on icon at bounding box center [232, 217] width 6 height 6
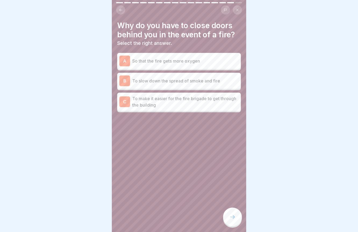
click at [221, 81] on p "To slow down the spread of smoke and fire" at bounding box center [185, 81] width 106 height 6
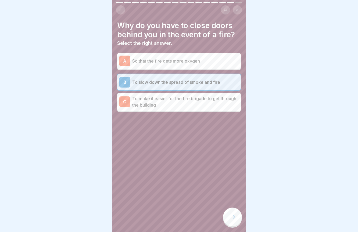
click at [237, 216] on div at bounding box center [232, 217] width 19 height 19
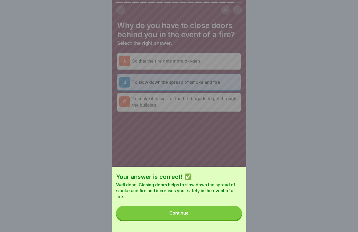
click at [220, 213] on button "Continue" at bounding box center [179, 213] width 126 height 14
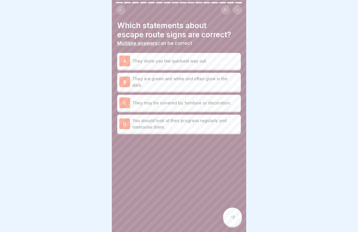
click at [191, 77] on p "They are green and white and often glow in the dark." at bounding box center [185, 81] width 106 height 13
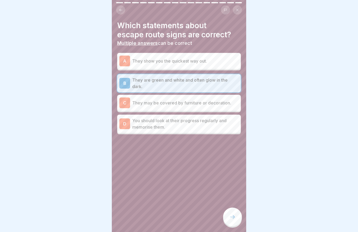
click at [183, 125] on p "You should look at their progress regularly and memorise them." at bounding box center [185, 123] width 106 height 13
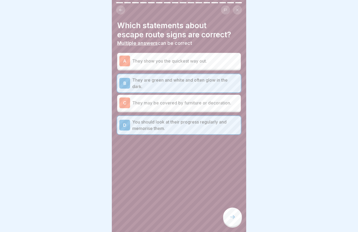
click at [177, 59] on p "They show you the quickest way out." at bounding box center [185, 61] width 106 height 6
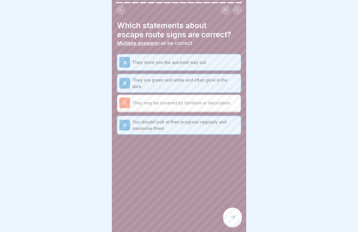
click at [232, 212] on div at bounding box center [232, 217] width 19 height 19
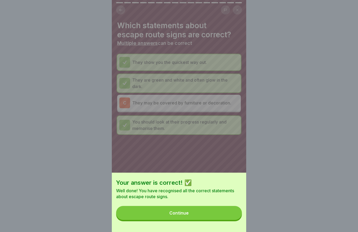
click at [221, 213] on button "Continue" at bounding box center [179, 213] width 126 height 14
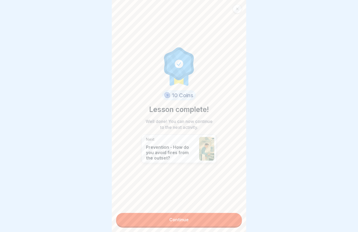
click at [207, 221] on link "Continue" at bounding box center [179, 219] width 126 height 13
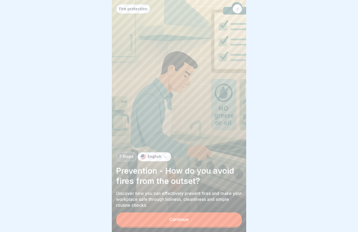
click at [203, 220] on button "Continue" at bounding box center [179, 219] width 126 height 14
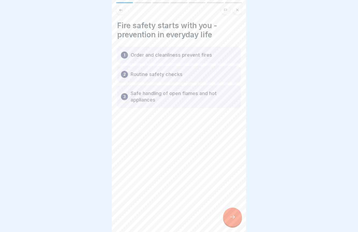
click at [234, 214] on div at bounding box center [232, 217] width 19 height 19
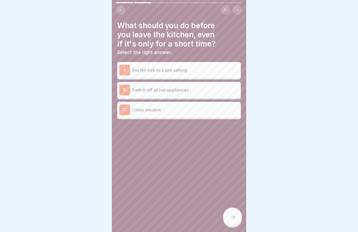
click at [193, 94] on div "B Switch off all hot appliances" at bounding box center [178, 90] width 119 height 11
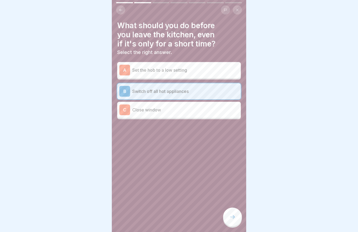
click at [235, 217] on icon at bounding box center [232, 217] width 6 height 6
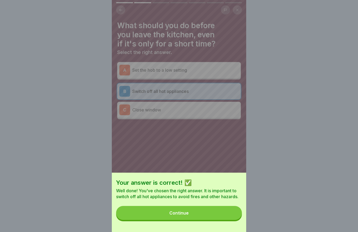
click at [229, 217] on button "Continue" at bounding box center [179, 213] width 126 height 14
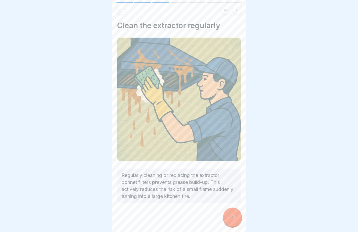
click at [234, 217] on icon at bounding box center [232, 217] width 5 height 4
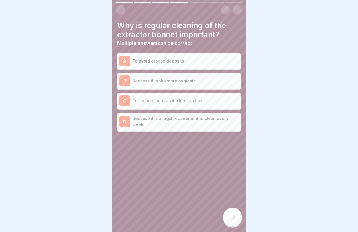
click at [206, 63] on p "To avoid grease deposits" at bounding box center [185, 61] width 106 height 6
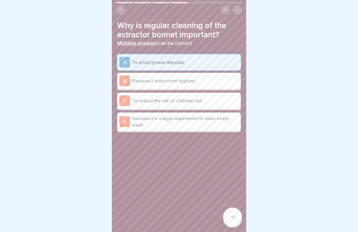
click at [201, 104] on div "C To reduce the risk of a kitchen fire" at bounding box center [178, 100] width 119 height 11
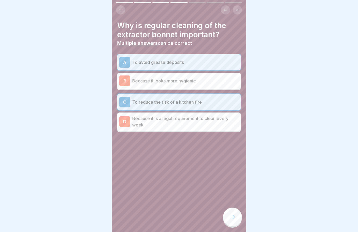
click at [232, 215] on icon at bounding box center [232, 217] width 6 height 6
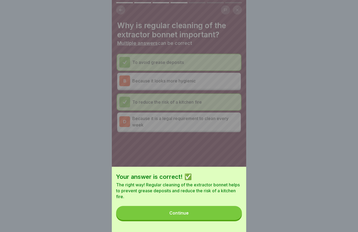
click at [223, 218] on button "Continue" at bounding box center [179, 213] width 126 height 14
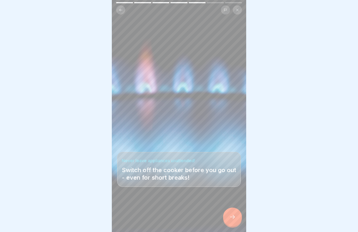
click at [231, 218] on icon at bounding box center [232, 217] width 6 height 6
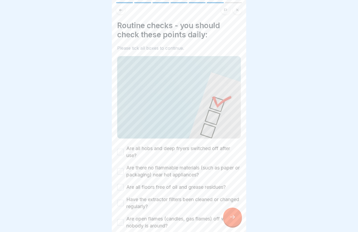
click at [119, 152] on button "Are all hobs and deep fryers switched off after use?" at bounding box center [120, 152] width 6 height 6
click at [120, 171] on button "Are there no flammable materials (such as paper or packaging) near hot applianc…" at bounding box center [120, 171] width 6 height 6
click at [121, 185] on button "Are all floors free of oil and grease residues?" at bounding box center [120, 187] width 6 height 6
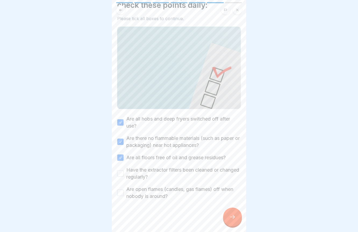
scroll to position [29, 0]
click at [119, 175] on button "Have the extractor filters been cleaned or changed regularly?" at bounding box center [120, 173] width 6 height 6
click at [121, 193] on button "Are open flames (candles, gas flames) off when nobody is around?" at bounding box center [120, 193] width 6 height 6
click at [231, 218] on icon at bounding box center [232, 217] width 6 height 6
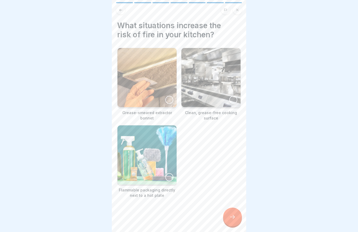
click at [169, 102] on div at bounding box center [169, 100] width 8 height 8
click at [169, 176] on div at bounding box center [169, 177] width 8 height 8
click at [228, 217] on div at bounding box center [232, 217] width 19 height 19
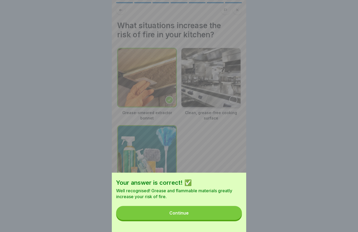
click at [213, 215] on button "Continue" at bounding box center [179, 213] width 126 height 14
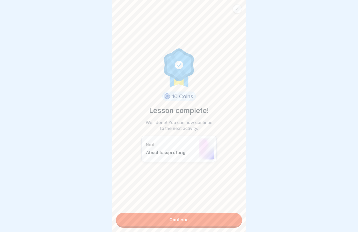
click at [202, 218] on link "Continue" at bounding box center [179, 219] width 126 height 13
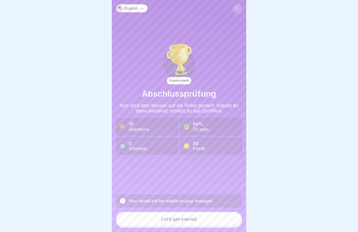
click at [191, 221] on div "Let’s get started" at bounding box center [178, 219] width 35 height 5
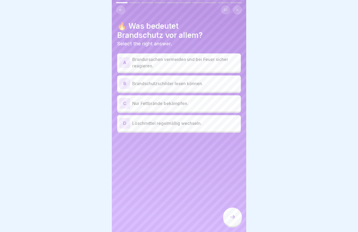
click at [188, 59] on p "Brandursachen vermeiden und bei Feuer sicher reagieren." at bounding box center [185, 62] width 106 height 13
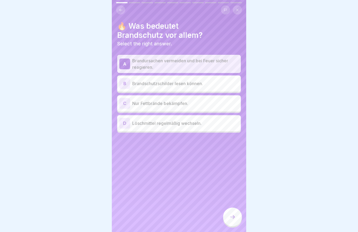
click at [233, 216] on icon at bounding box center [232, 217] width 6 height 6
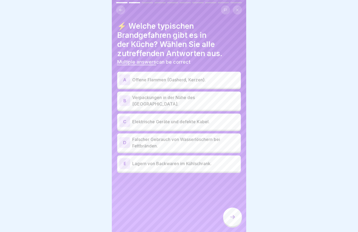
click at [176, 84] on div "A Offene Flammen (Gasherd, Kerzen)." at bounding box center [178, 79] width 119 height 11
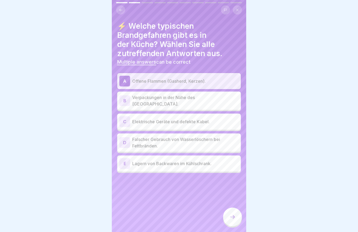
click at [182, 101] on p "Verpackungen in der Nähe des Herdes." at bounding box center [185, 100] width 106 height 13
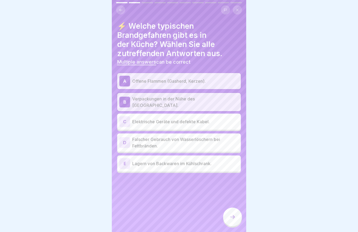
click at [192, 122] on p "Elektrische Geräte und defekte Kabel." at bounding box center [185, 121] width 106 height 6
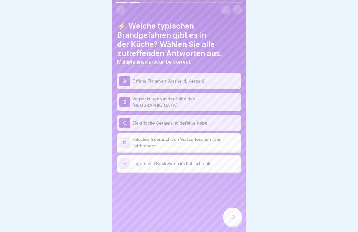
click at [201, 148] on div "D Falscher Gebrauch von Wasserlöschern bei Fettbränden." at bounding box center [178, 142] width 123 height 18
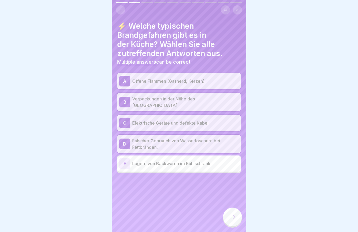
click at [233, 215] on icon at bounding box center [232, 217] width 6 height 6
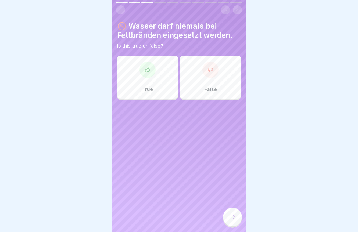
click at [145, 85] on div "True" at bounding box center [147, 77] width 61 height 43
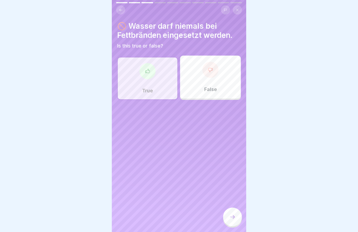
click at [208, 76] on div at bounding box center [210, 70] width 16 height 16
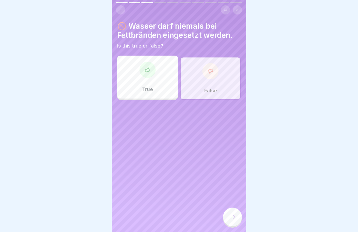
click at [226, 212] on div at bounding box center [232, 217] width 19 height 19
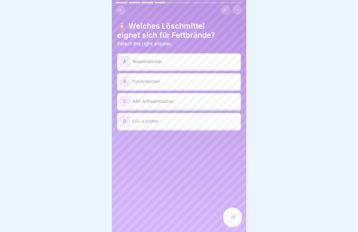
click at [121, 10] on icon at bounding box center [121, 10] width 4 height 4
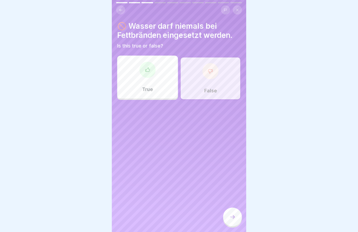
click at [139, 81] on div "True" at bounding box center [147, 77] width 61 height 43
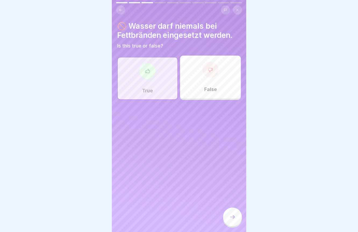
click at [233, 221] on div at bounding box center [232, 217] width 19 height 19
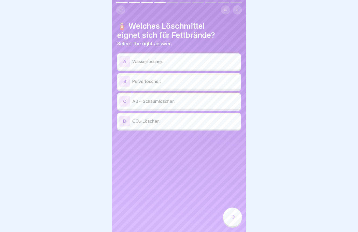
click at [170, 124] on div "D CO₂-Löscher." at bounding box center [178, 121] width 119 height 11
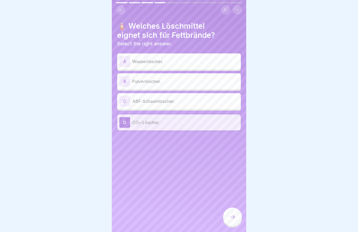
click at [161, 99] on p "ABF-Schaumlöscher." at bounding box center [185, 101] width 106 height 6
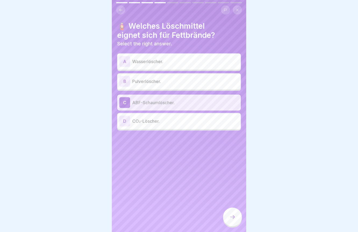
click at [232, 216] on icon at bounding box center [232, 217] width 6 height 6
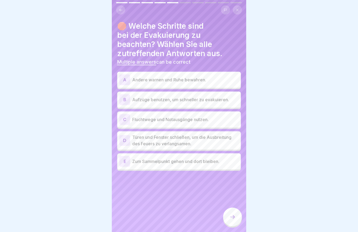
click at [192, 73] on div "A Andere warnen und Ruhe bewahren." at bounding box center [178, 80] width 123 height 16
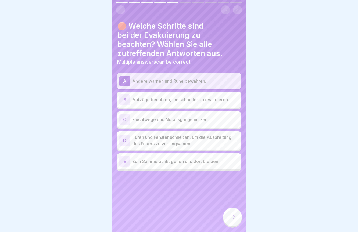
click at [217, 121] on p "Fluchtwege und Notausgänge nutzen." at bounding box center [185, 119] width 106 height 6
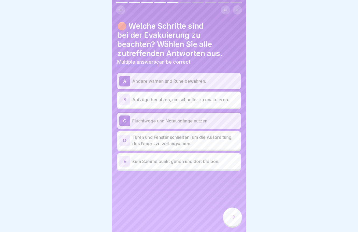
click at [234, 140] on p "Türen und Fenster schließen, um die Ausbreitung des Feuers zu verlangsamen." at bounding box center [185, 140] width 106 height 13
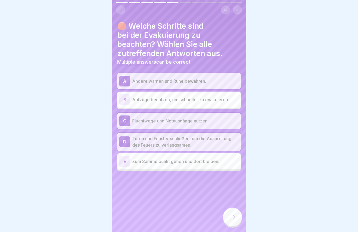
click at [227, 162] on p "Zum Sammelpunkt gehen und dort bleiben." at bounding box center [185, 161] width 106 height 6
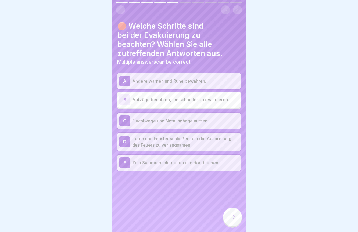
click at [236, 216] on div at bounding box center [232, 217] width 19 height 19
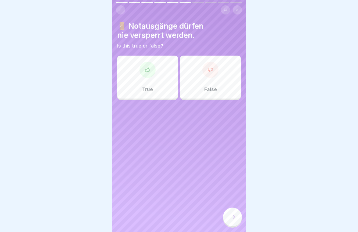
click at [145, 86] on p "True" at bounding box center [147, 89] width 11 height 6
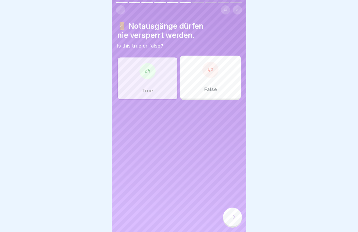
click at [232, 219] on icon at bounding box center [232, 217] width 6 height 6
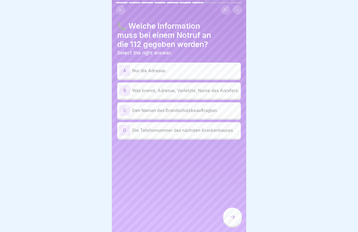
click at [171, 93] on p "Was brennt, Adresse, Verletzte, Name des Anrufers." at bounding box center [185, 90] width 106 height 6
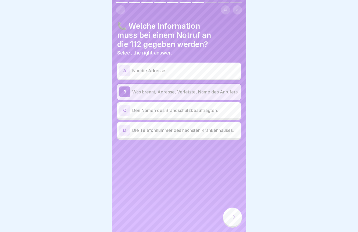
click at [234, 219] on icon at bounding box center [232, 217] width 6 height 6
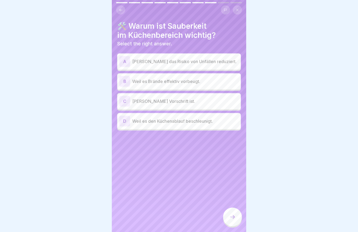
click at [174, 61] on p "Weil es das Risiko von Unfällen reduziert." at bounding box center [185, 61] width 106 height 6
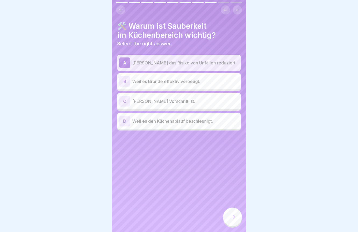
click at [233, 217] on icon at bounding box center [232, 217] width 6 height 6
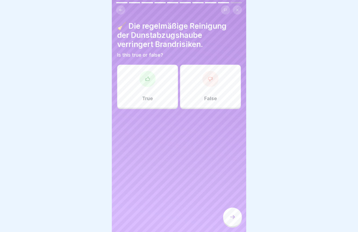
click at [151, 86] on div at bounding box center [147, 79] width 16 height 16
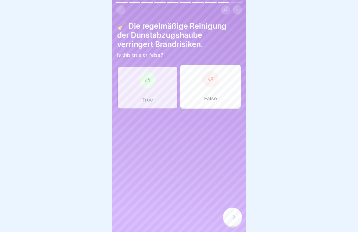
click at [231, 221] on div at bounding box center [232, 217] width 19 height 19
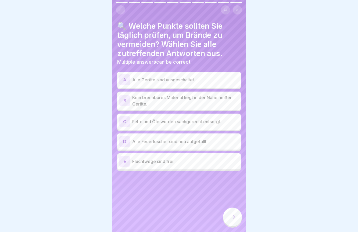
click at [197, 81] on p "Alle Geräte sind ausgeschaltet." at bounding box center [185, 80] width 106 height 6
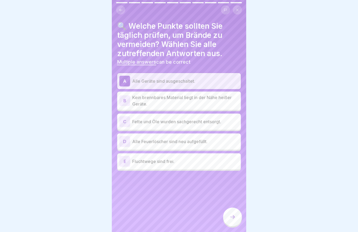
click at [200, 99] on p "Kein brennbares Material liegt in der Nähe heißer Geräte." at bounding box center [185, 100] width 106 height 13
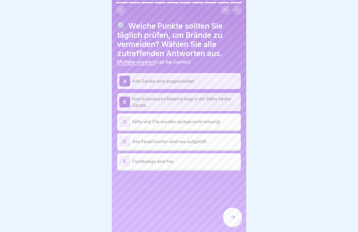
click at [199, 120] on p "Fette und Öle wurden sachgerecht entsorgt." at bounding box center [185, 121] width 106 height 6
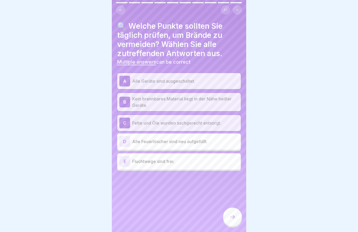
click at [191, 165] on div "E Fluchtwege sind frei." at bounding box center [178, 161] width 119 height 11
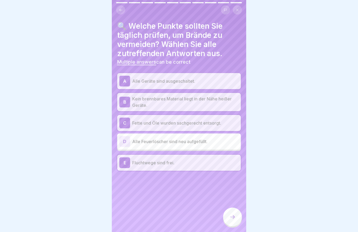
click at [231, 221] on div at bounding box center [232, 217] width 19 height 19
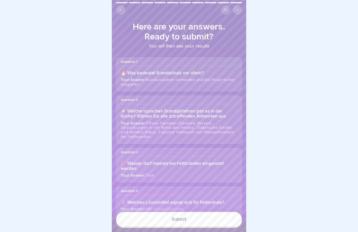
click at [222, 221] on button "Submit" at bounding box center [179, 219] width 126 height 14
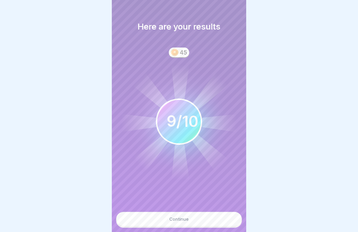
click at [222, 221] on button "Continue" at bounding box center [179, 219] width 126 height 14
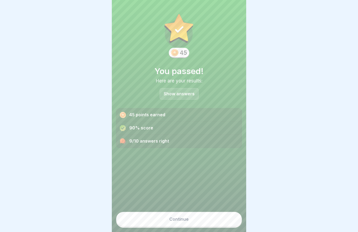
click at [217, 221] on button "Continue" at bounding box center [179, 219] width 126 height 14
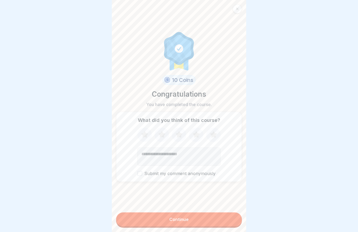
click at [210, 220] on button "Continue" at bounding box center [179, 219] width 126 height 14
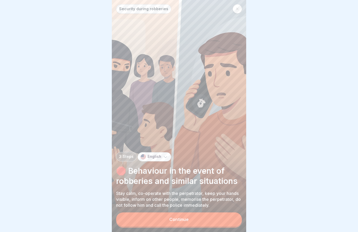
click at [200, 219] on button "Continue" at bounding box center [179, 219] width 126 height 14
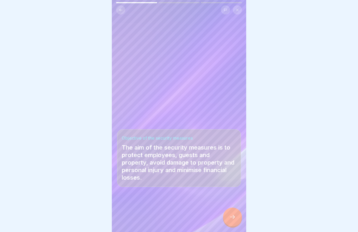
click at [237, 220] on div at bounding box center [232, 217] width 19 height 19
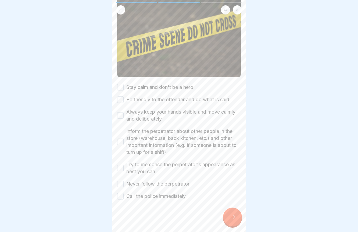
scroll to position [61, 0]
click at [120, 87] on button "Stay calm and don't be a hero" at bounding box center [120, 87] width 6 height 6
click at [121, 99] on button "Be friendly to the offender and do what is said" at bounding box center [120, 100] width 6 height 6
click at [121, 116] on button "Always keep your hands visible and move calmly and deliberately" at bounding box center [120, 115] width 6 height 6
click at [122, 141] on button "Inform the perpetrator about other people in the store (warehouse, back kitchen…" at bounding box center [120, 142] width 6 height 6
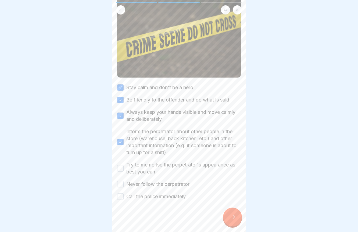
click at [120, 167] on button "Try to memorise the perpetrator's appearance as best you can" at bounding box center [120, 168] width 6 height 6
click at [121, 184] on button "Never follow the perpetrator" at bounding box center [120, 184] width 6 height 6
click at [120, 196] on button "Call the police immediately" at bounding box center [120, 196] width 6 height 6
click at [234, 219] on icon at bounding box center [232, 217] width 6 height 6
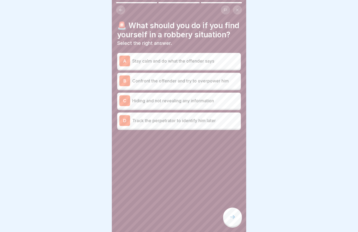
click at [181, 61] on p "Stay calm and do what the offender says" at bounding box center [185, 61] width 106 height 6
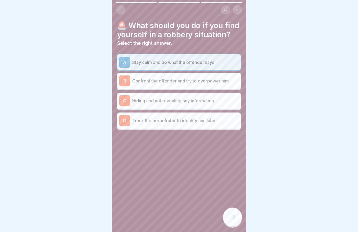
click at [230, 220] on icon at bounding box center [232, 217] width 6 height 6
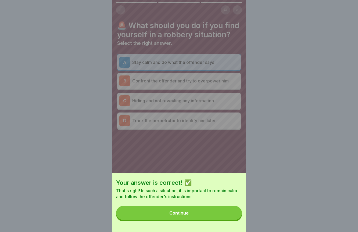
click at [216, 216] on button "Continue" at bounding box center [179, 213] width 126 height 14
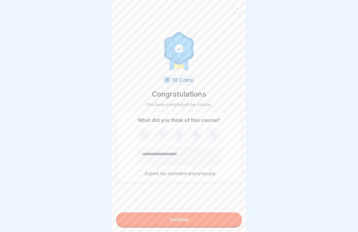
click at [206, 217] on button "Continue" at bounding box center [179, 219] width 126 height 14
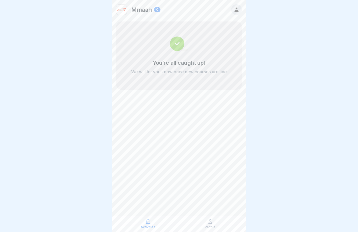
click at [213, 224] on div "Profile" at bounding box center [209, 224] width 59 height 10
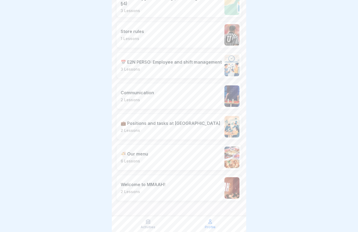
scroll to position [266, 0]
